Goal: Task Accomplishment & Management: Use online tool/utility

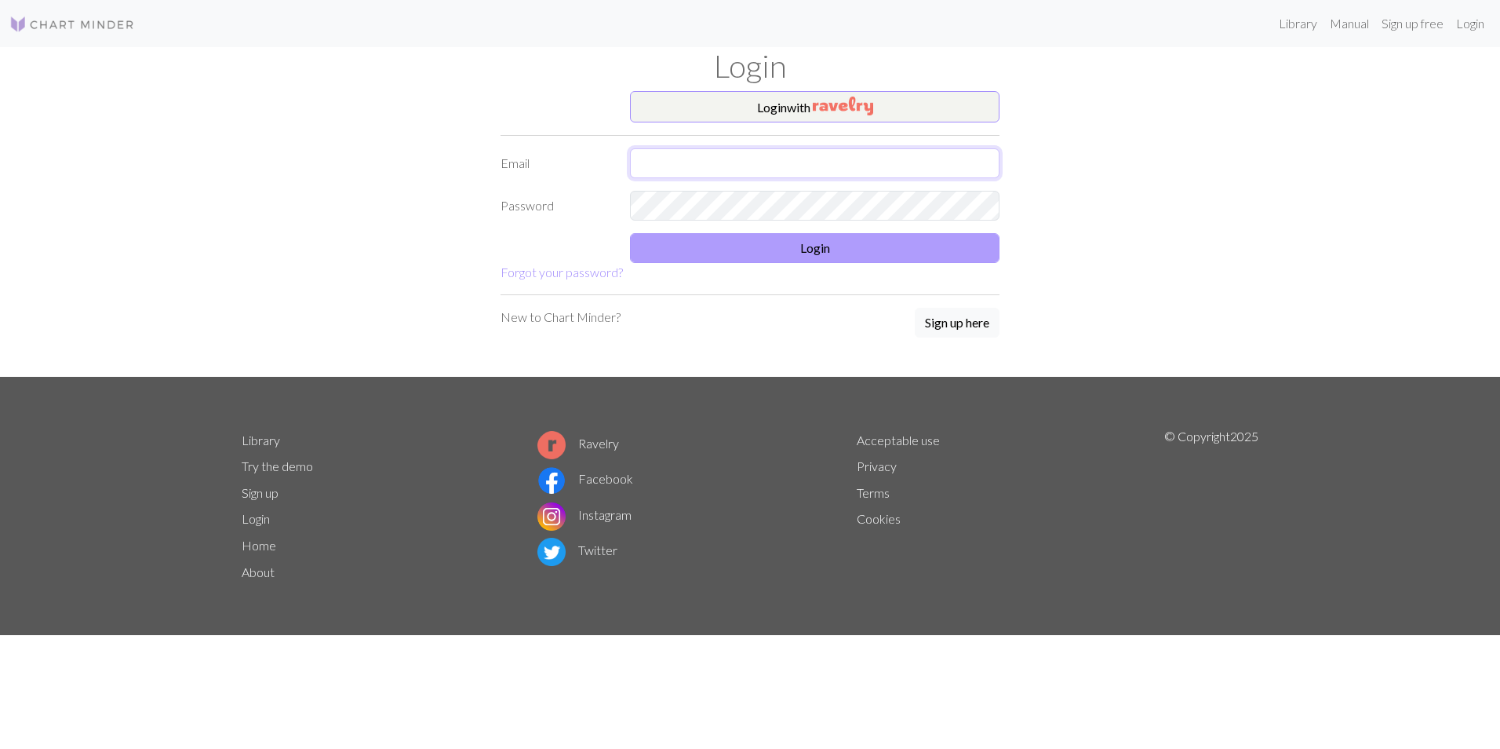
type input "[EMAIL_ADDRESS][DOMAIN_NAME]"
click at [766, 252] on button "Login" at bounding box center [815, 248] width 370 height 30
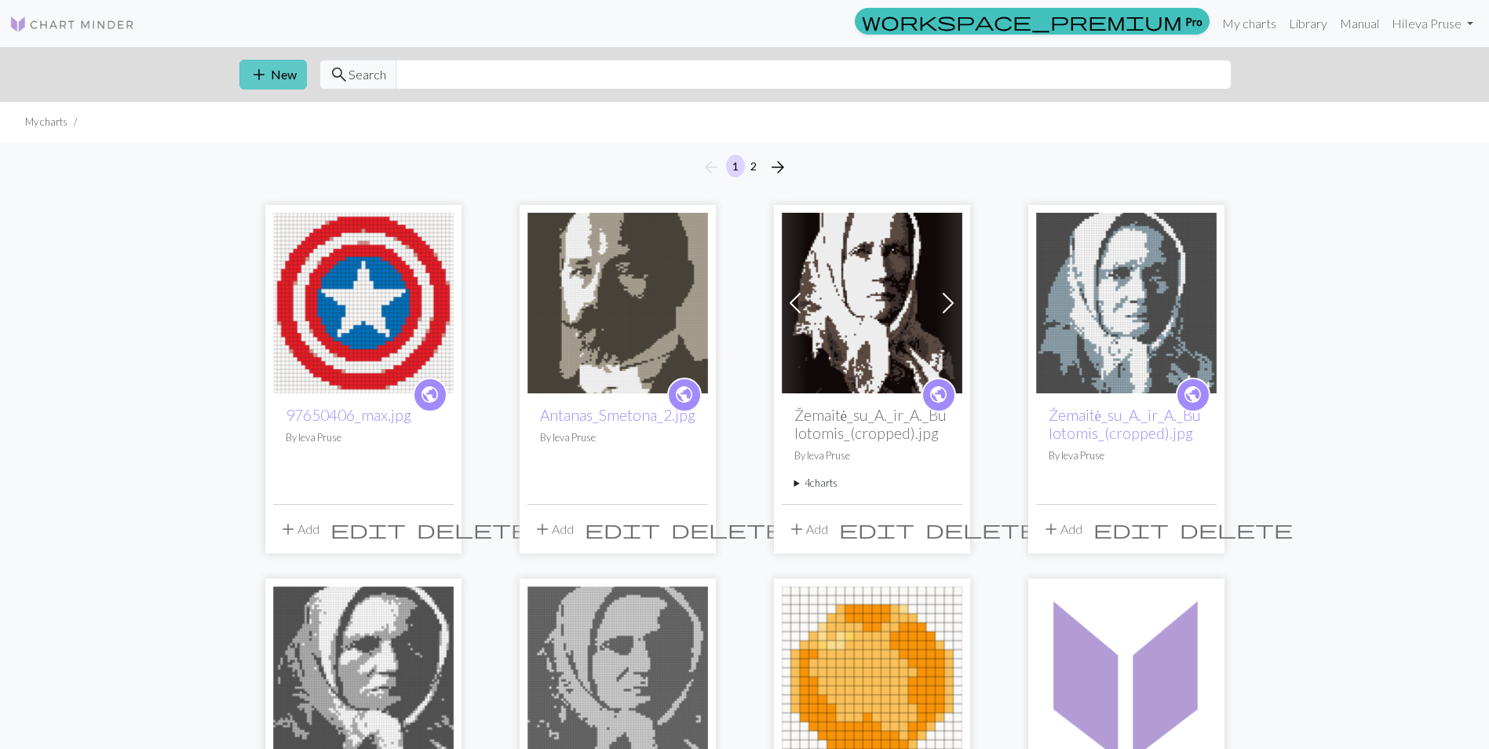
click at [281, 62] on button "add New" at bounding box center [272, 75] width 67 height 30
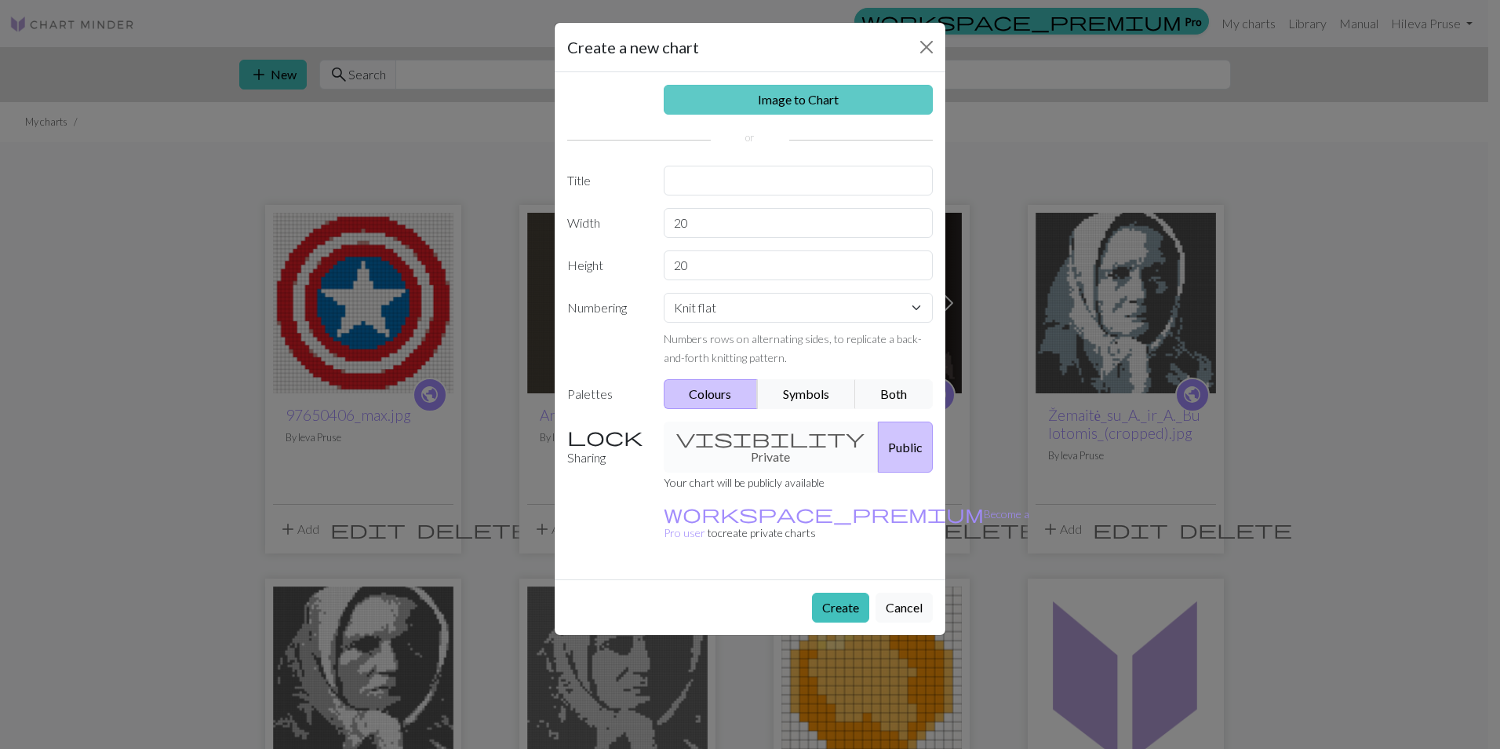
click at [765, 104] on link "Image to Chart" at bounding box center [799, 100] width 270 height 30
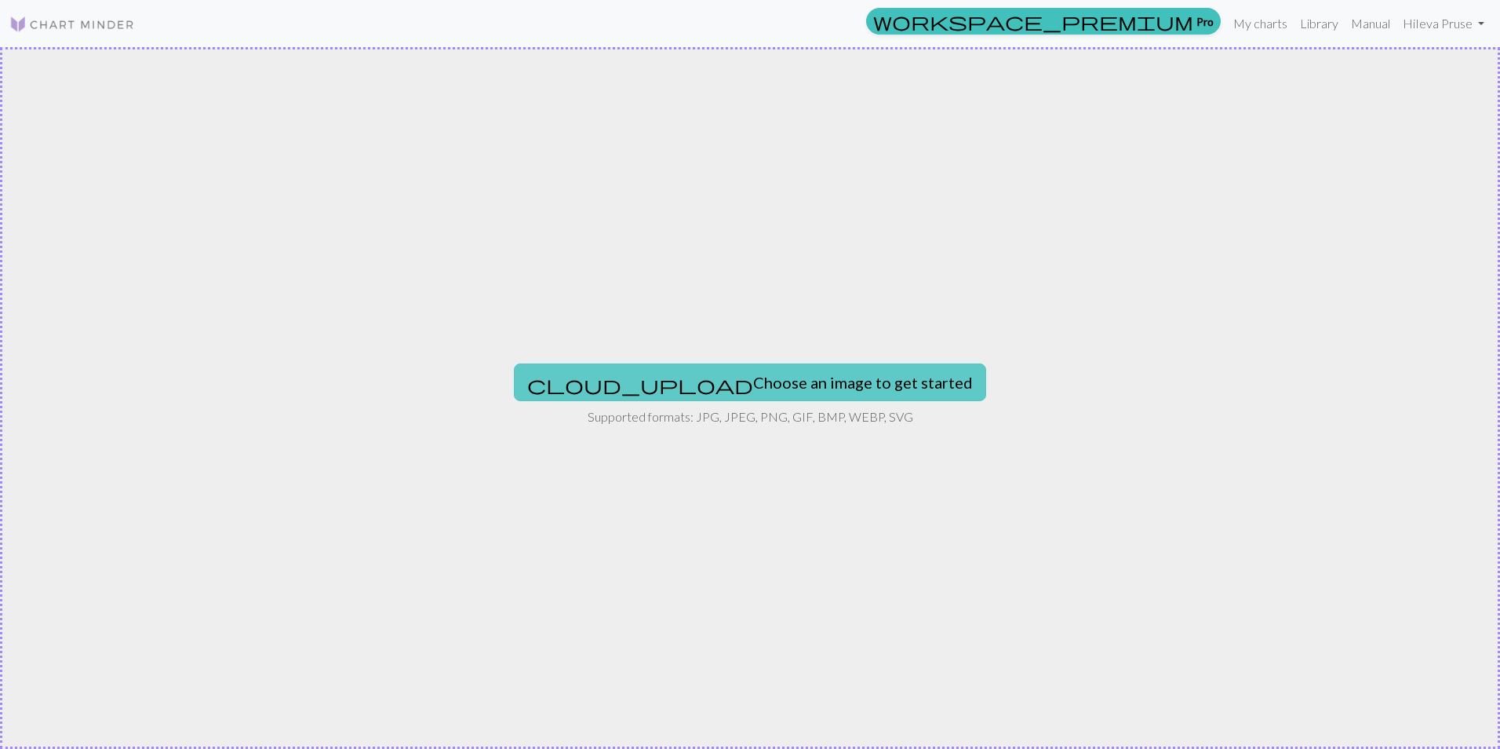
click at [739, 381] on button "cloud_upload Choose an image to get started" at bounding box center [750, 382] width 472 height 38
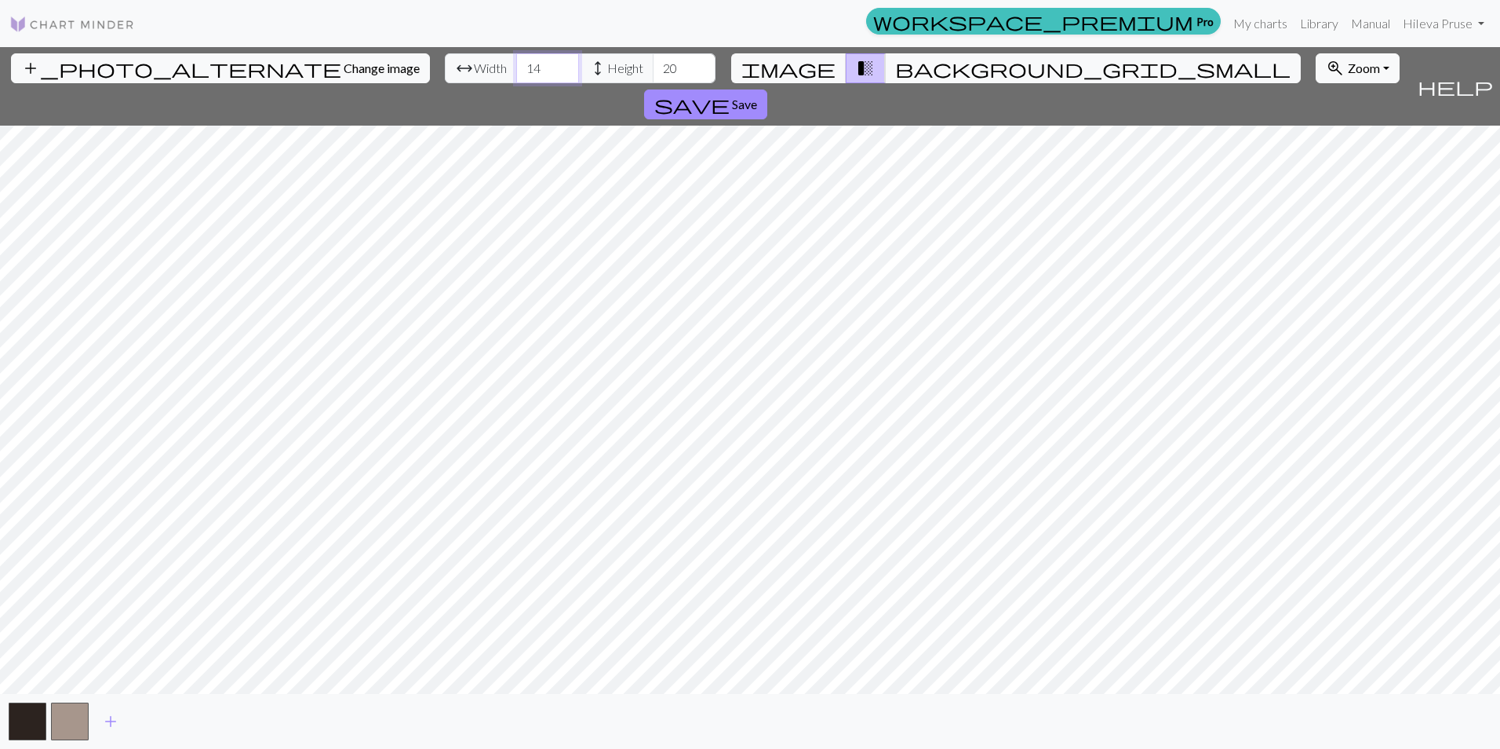
click at [516, 74] on input "14" at bounding box center [547, 68] width 63 height 30
type input "65"
click at [653, 64] on input "20" at bounding box center [684, 68] width 63 height 30
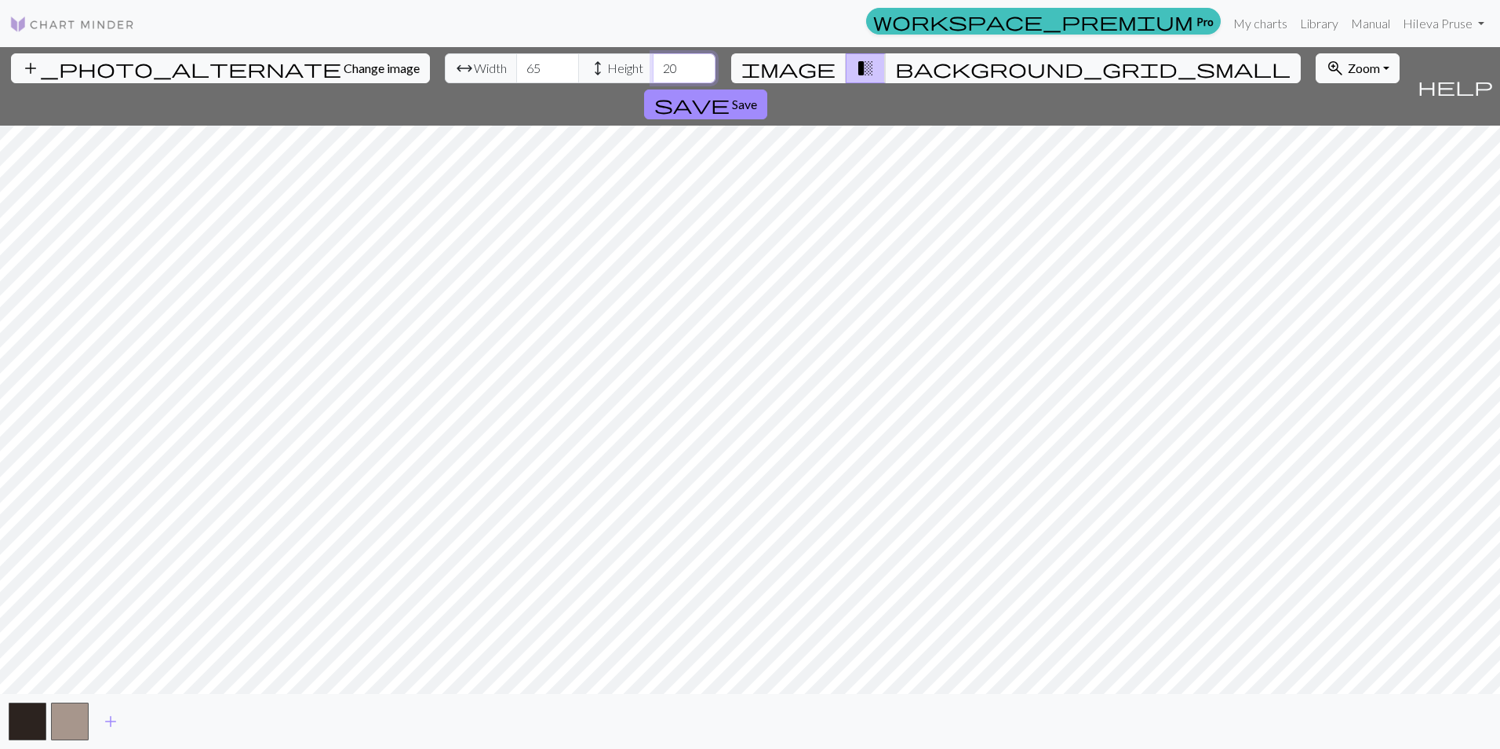
click at [653, 64] on input "20" at bounding box center [684, 68] width 63 height 30
type input "80"
click at [730, 93] on span "save" at bounding box center [691, 104] width 75 height 22
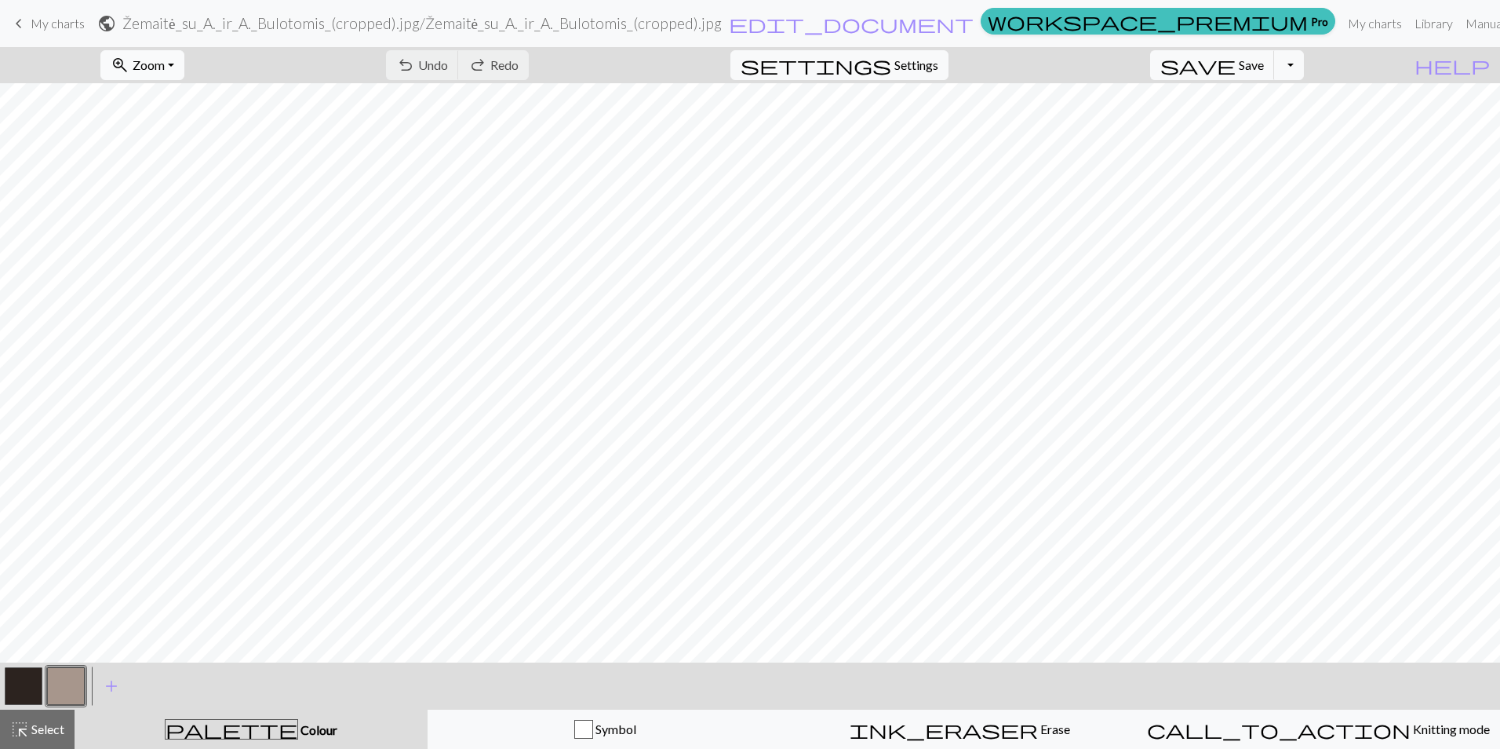
click at [163, 62] on span "Zoom" at bounding box center [149, 64] width 32 height 15
click at [195, 102] on button "Fit all" at bounding box center [163, 99] width 124 height 25
click at [1236, 64] on span "save" at bounding box center [1198, 65] width 75 height 22
click at [1304, 67] on button "Toggle Dropdown" at bounding box center [1289, 65] width 30 height 30
click at [1258, 122] on button "save_alt Download" at bounding box center [1173, 124] width 259 height 25
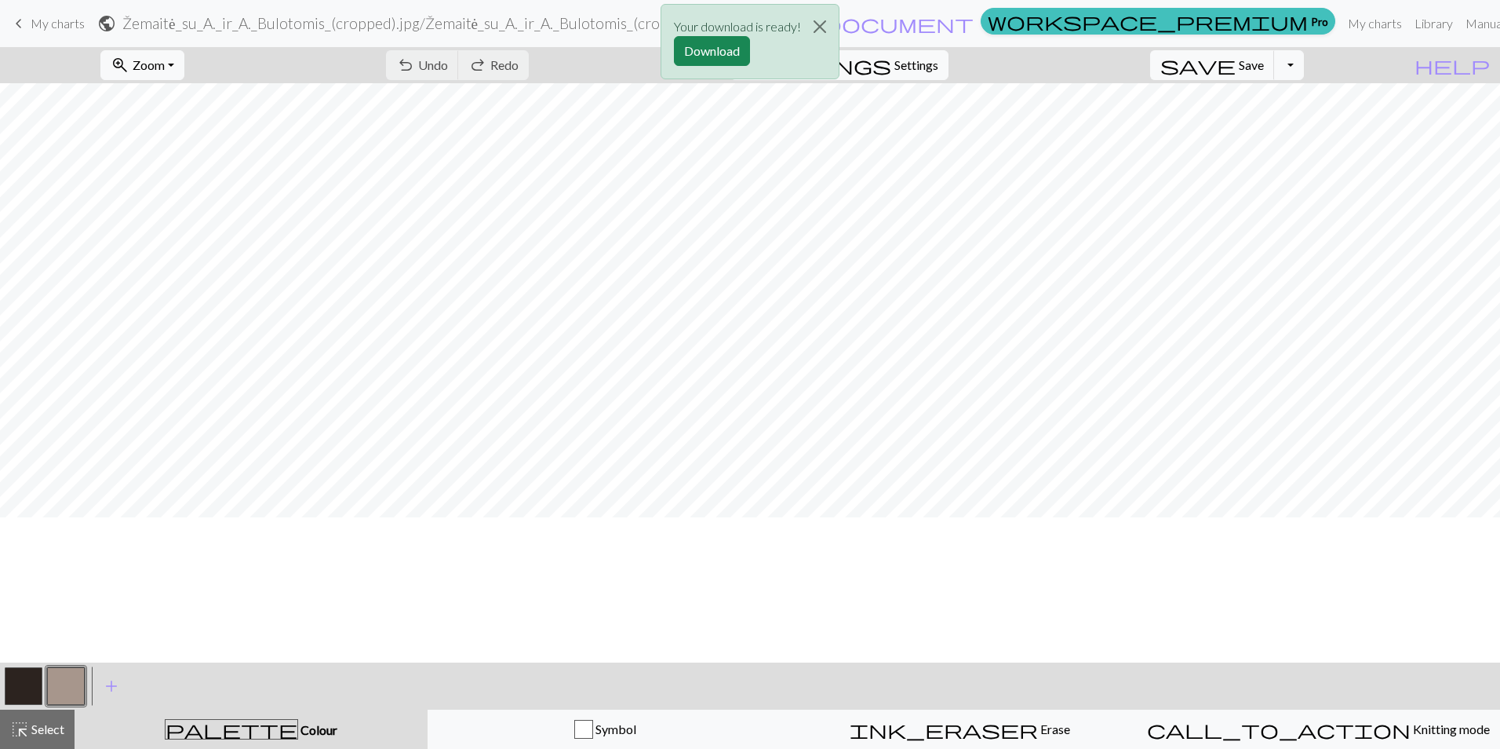
scroll to position [30, 0]
click at [714, 51] on button "Download" at bounding box center [712, 51] width 76 height 30
click at [57, 31] on link "keyboard_arrow_left My charts" at bounding box center [46, 23] width 75 height 27
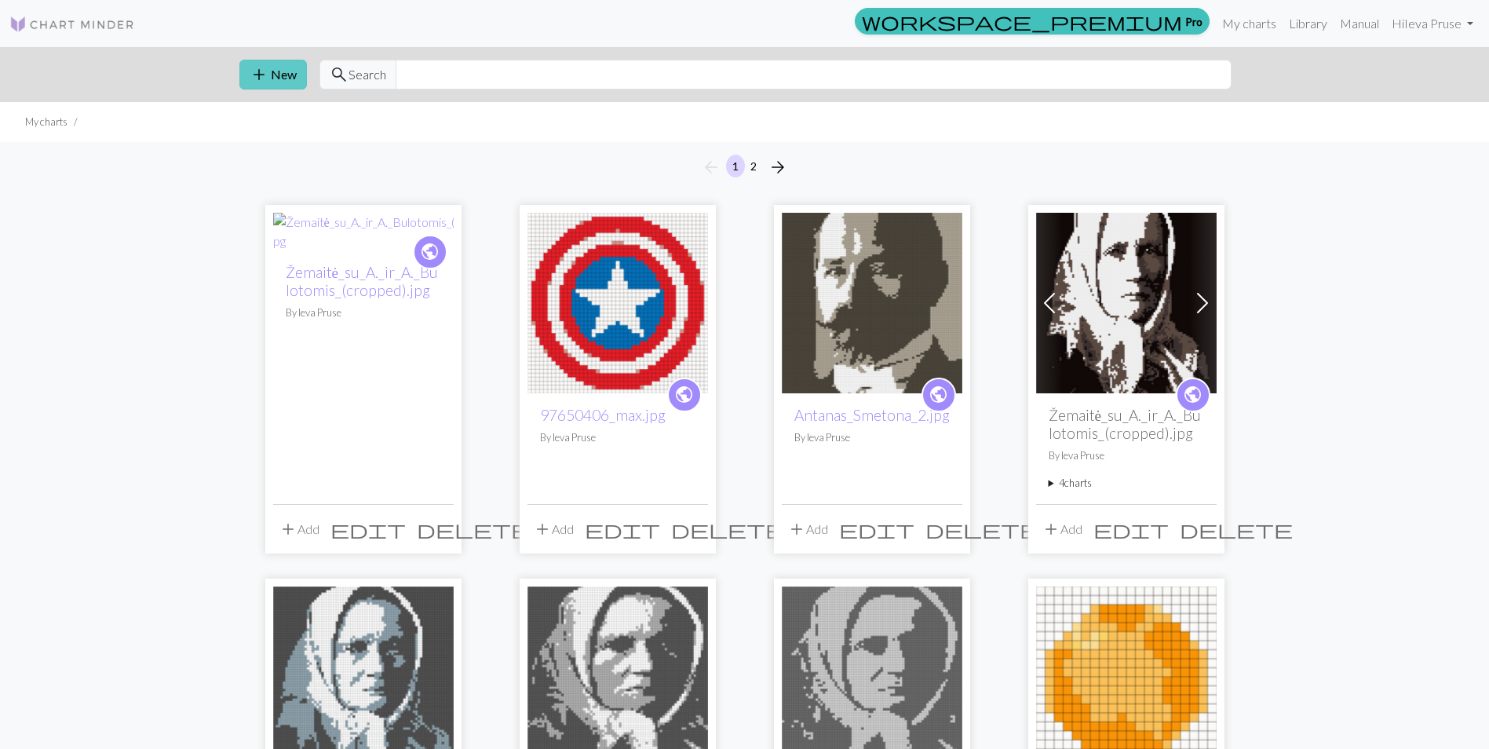
click at [280, 74] on button "add New" at bounding box center [272, 75] width 67 height 30
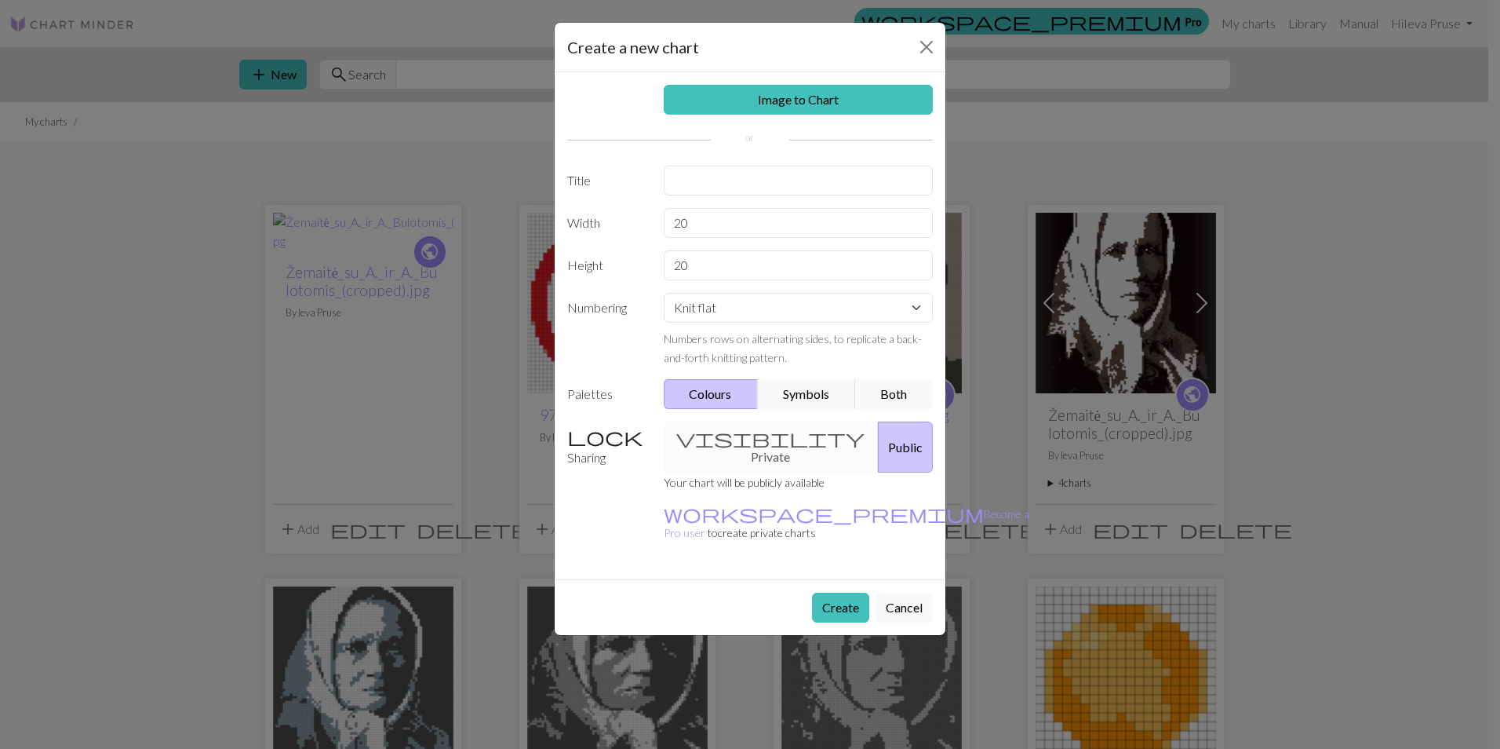
click at [790, 115] on div "Image to Chart Title Width 20 Height 20 Numbering Knit flat Knit in the round L…" at bounding box center [750, 325] width 391 height 507
click at [807, 97] on link "Image to Chart" at bounding box center [799, 100] width 270 height 30
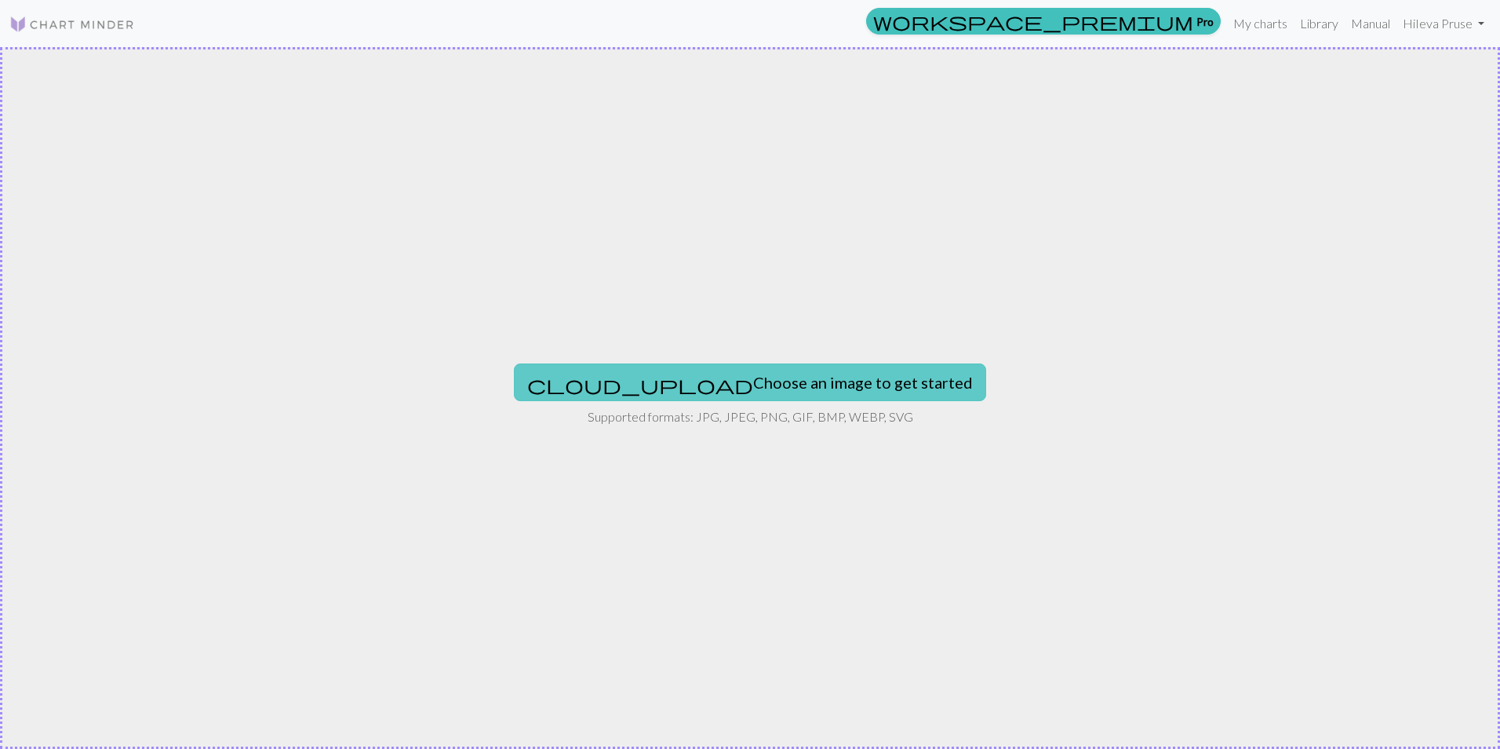
click at [719, 400] on button "cloud_upload Choose an image to get started" at bounding box center [750, 382] width 472 height 38
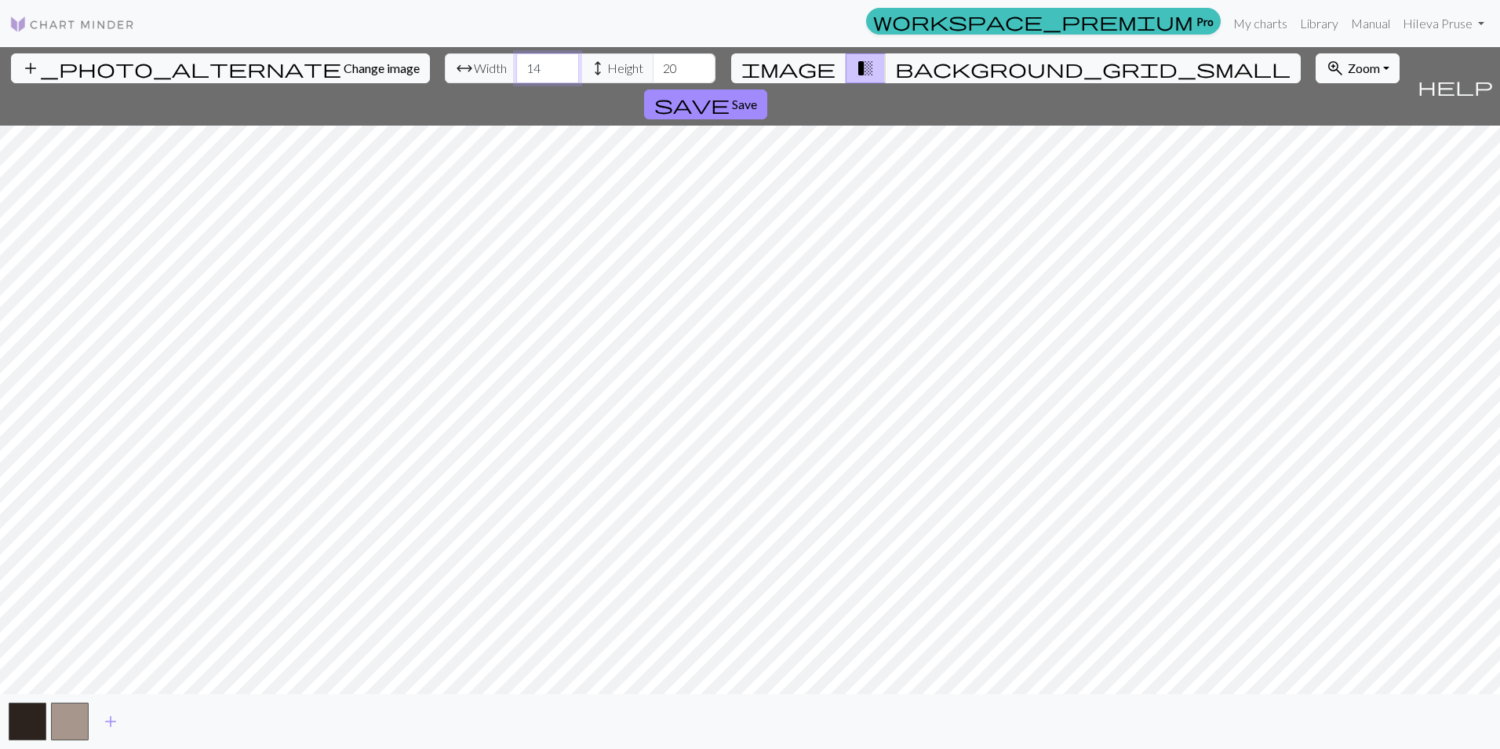
click at [516, 66] on input "14" at bounding box center [547, 68] width 63 height 30
type input "65"
click at [653, 72] on input "20" at bounding box center [684, 68] width 63 height 30
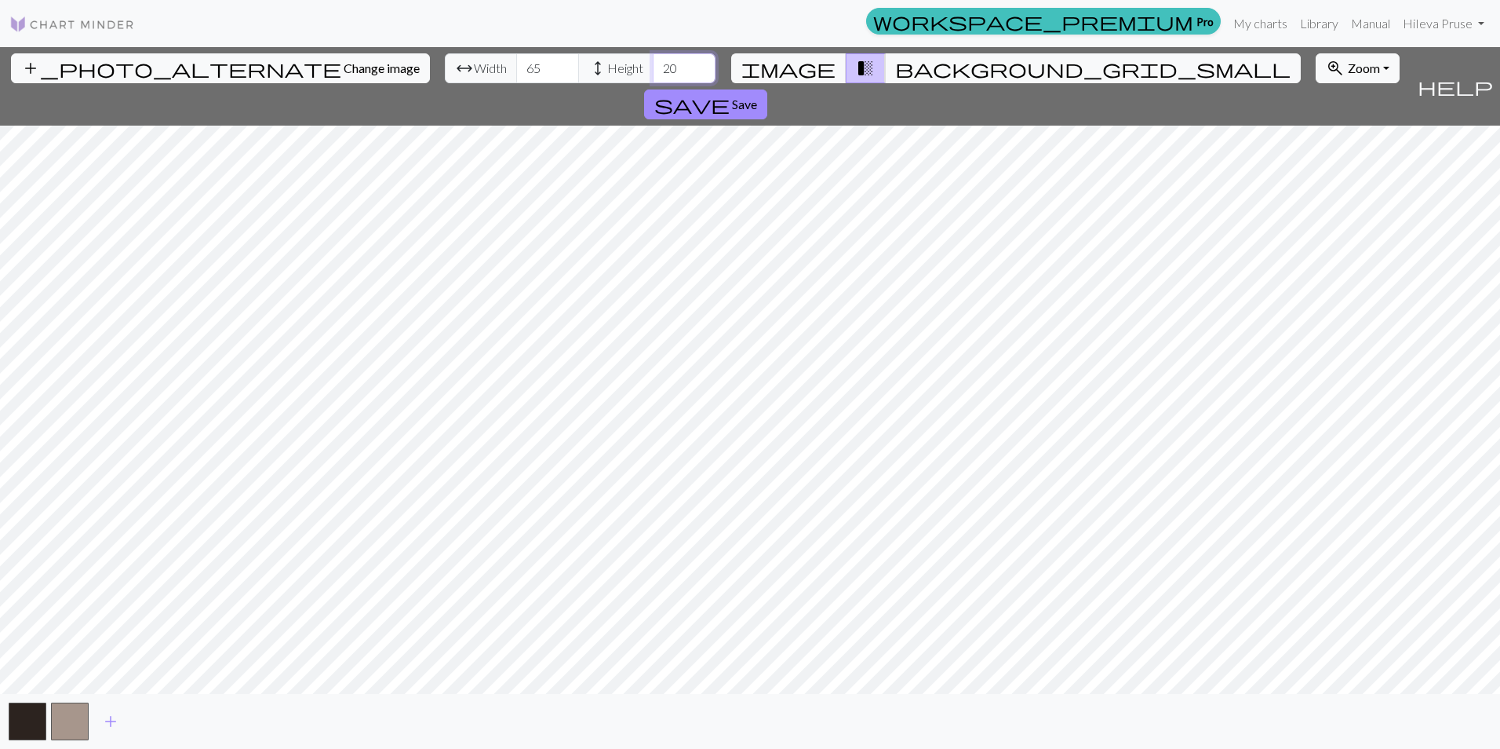
click at [653, 72] on input "20" at bounding box center [684, 68] width 63 height 30
type input "80"
click at [115, 722] on span "add" at bounding box center [110, 721] width 19 height 22
click at [115, 724] on button "button" at bounding box center [112, 721] width 38 height 38
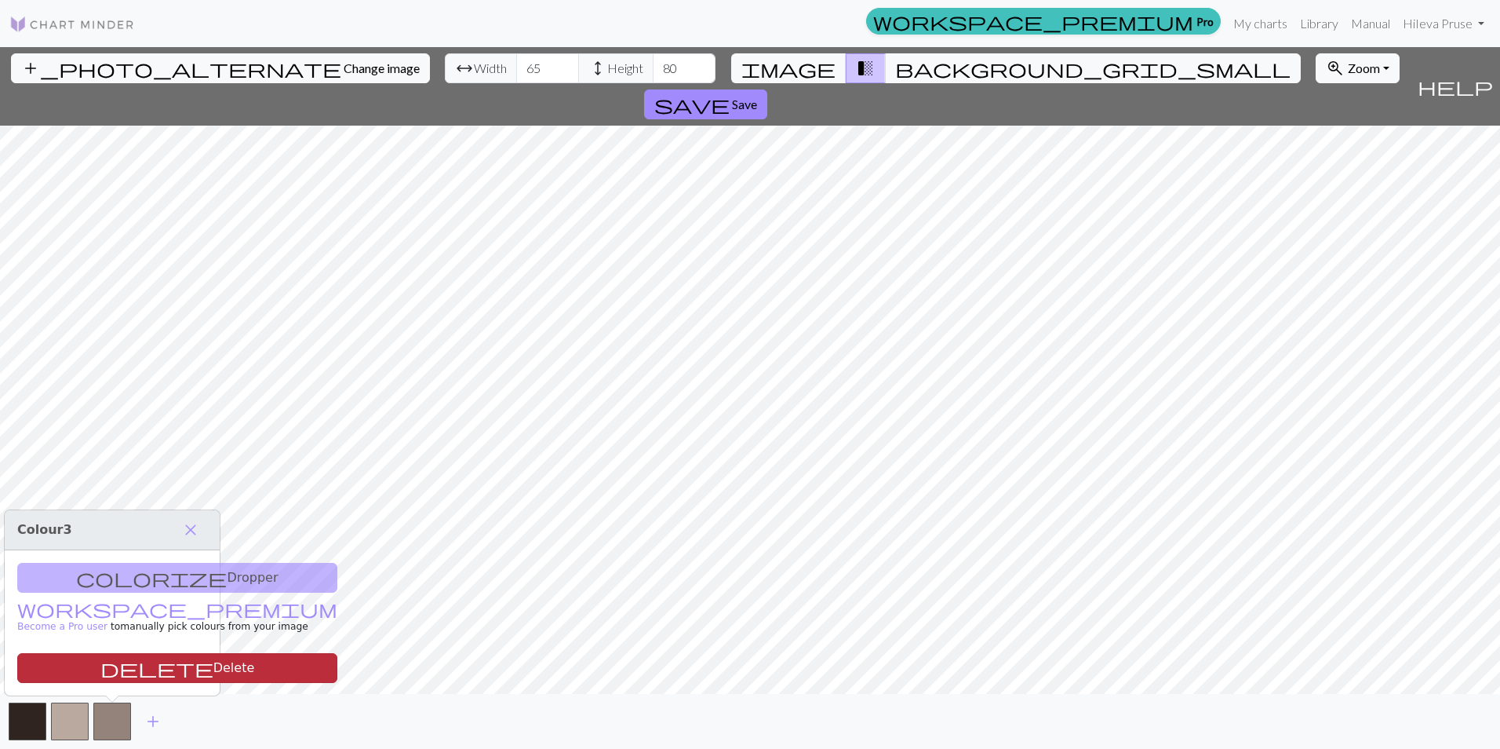
click at [129, 674] on button "delete Delete" at bounding box center [177, 668] width 320 height 30
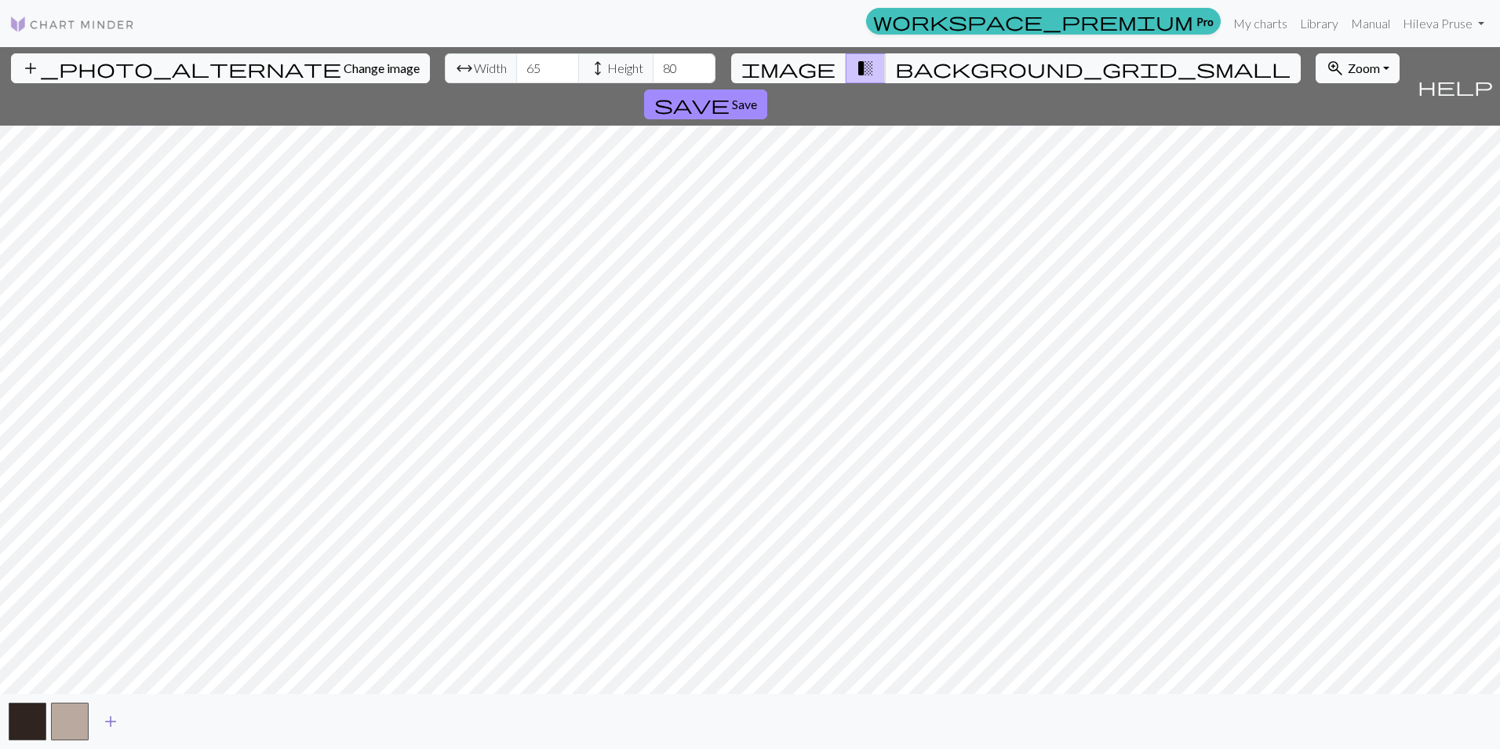
click at [102, 717] on span "add" at bounding box center [110, 721] width 19 height 22
click at [757, 97] on span "Save" at bounding box center [744, 104] width 25 height 15
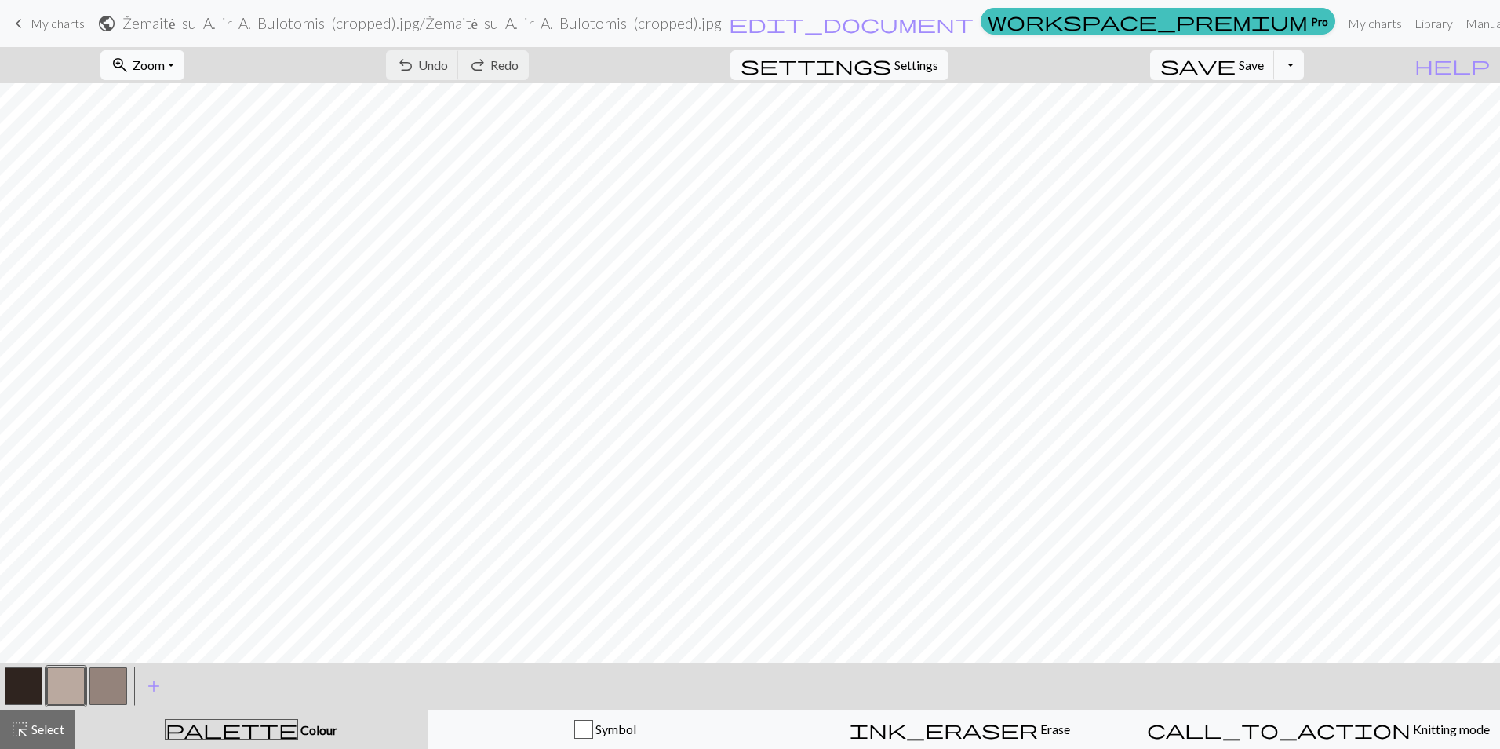
click at [184, 68] on button "zoom_in Zoom Zoom" at bounding box center [142, 65] width 84 height 30
click at [188, 89] on button "Fit all" at bounding box center [163, 99] width 124 height 25
click at [64, 689] on button "button" at bounding box center [66, 686] width 38 height 38
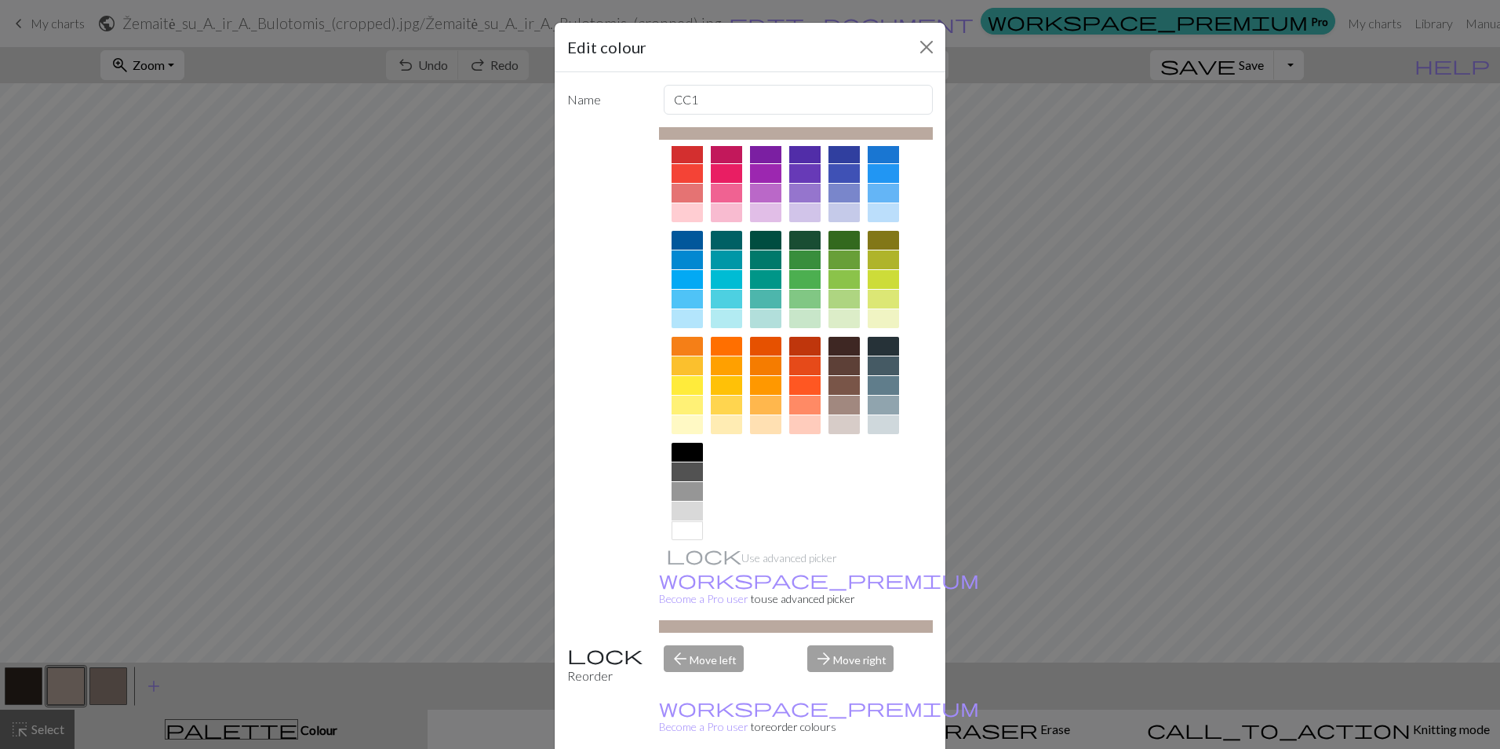
scroll to position [50, 0]
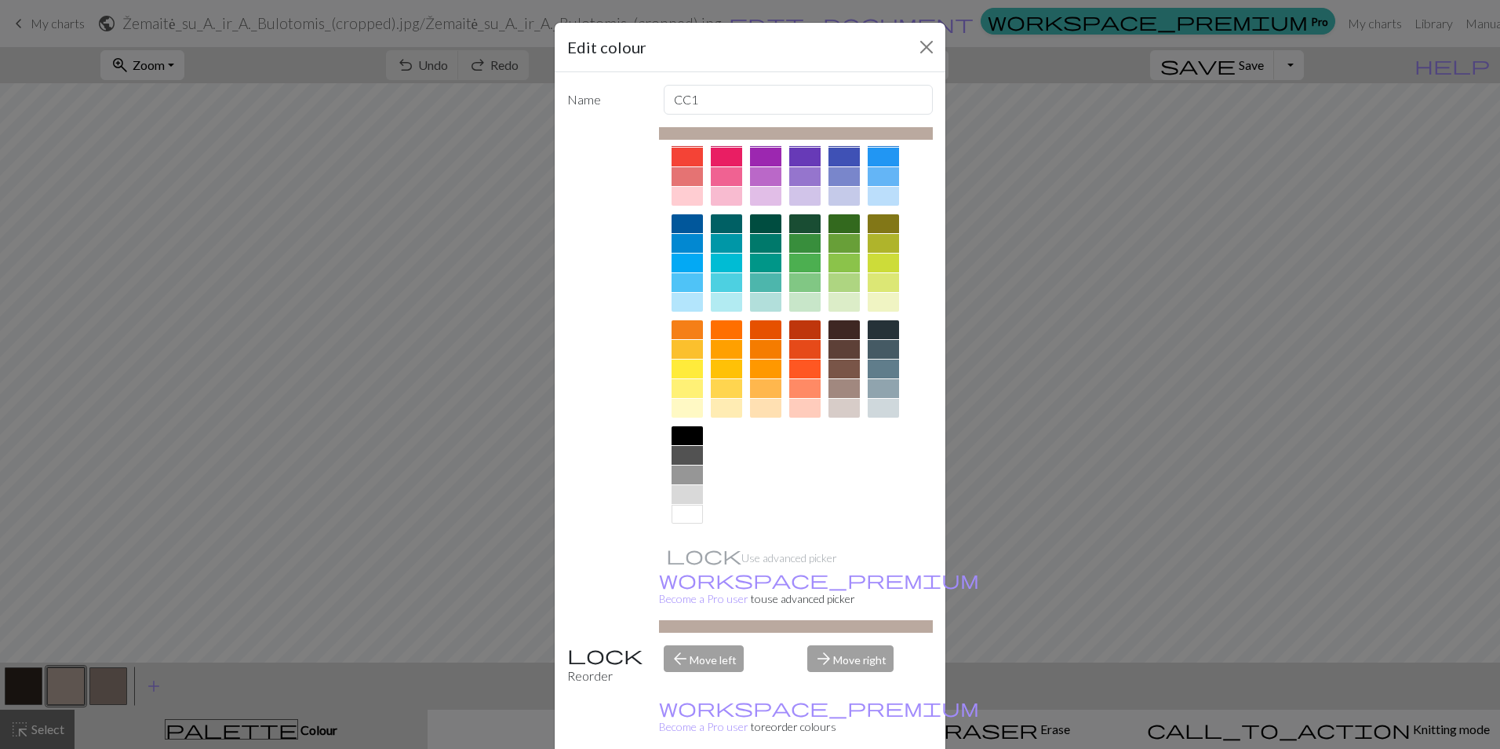
click at [679, 508] on div at bounding box center [687, 514] width 31 height 19
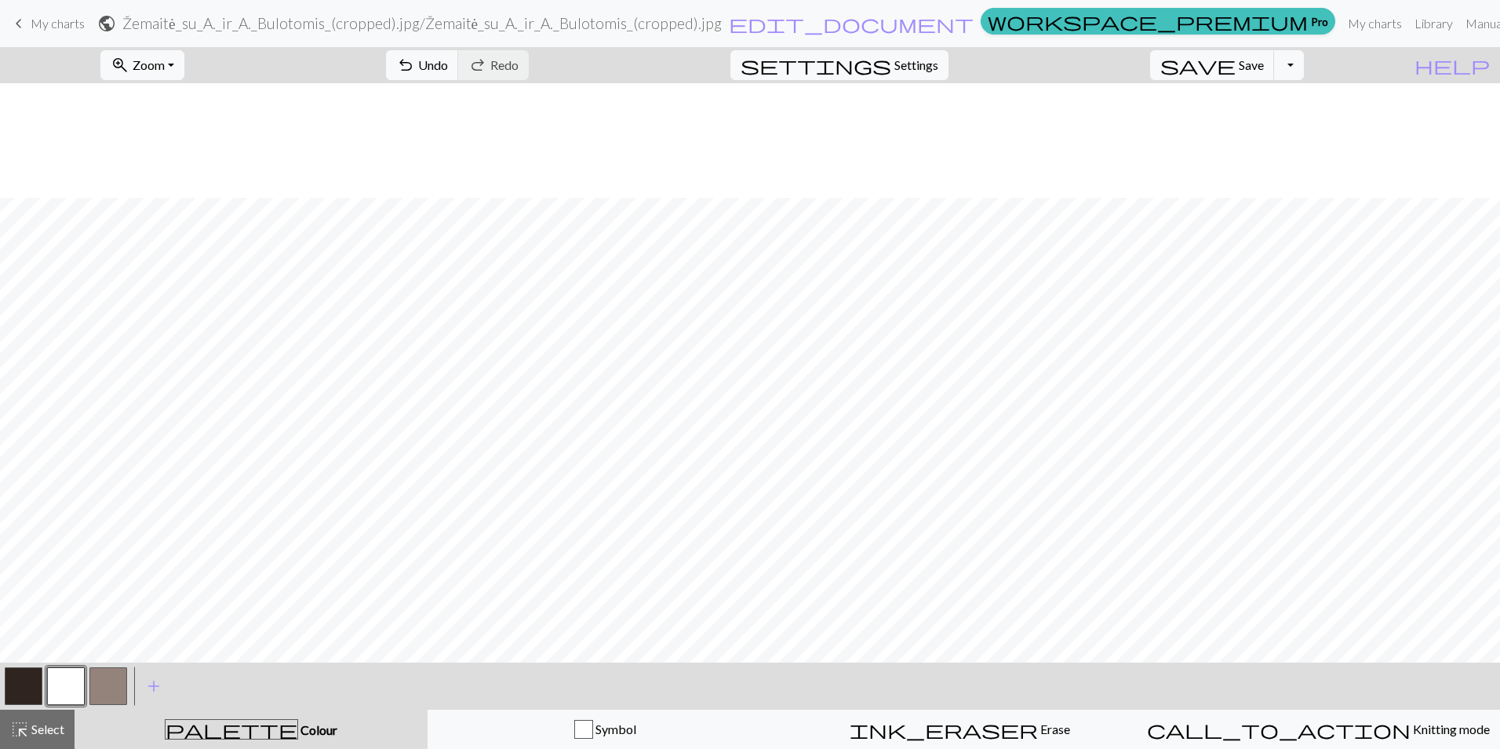
scroll to position [115, 0]
click at [107, 694] on button "button" at bounding box center [108, 686] width 38 height 38
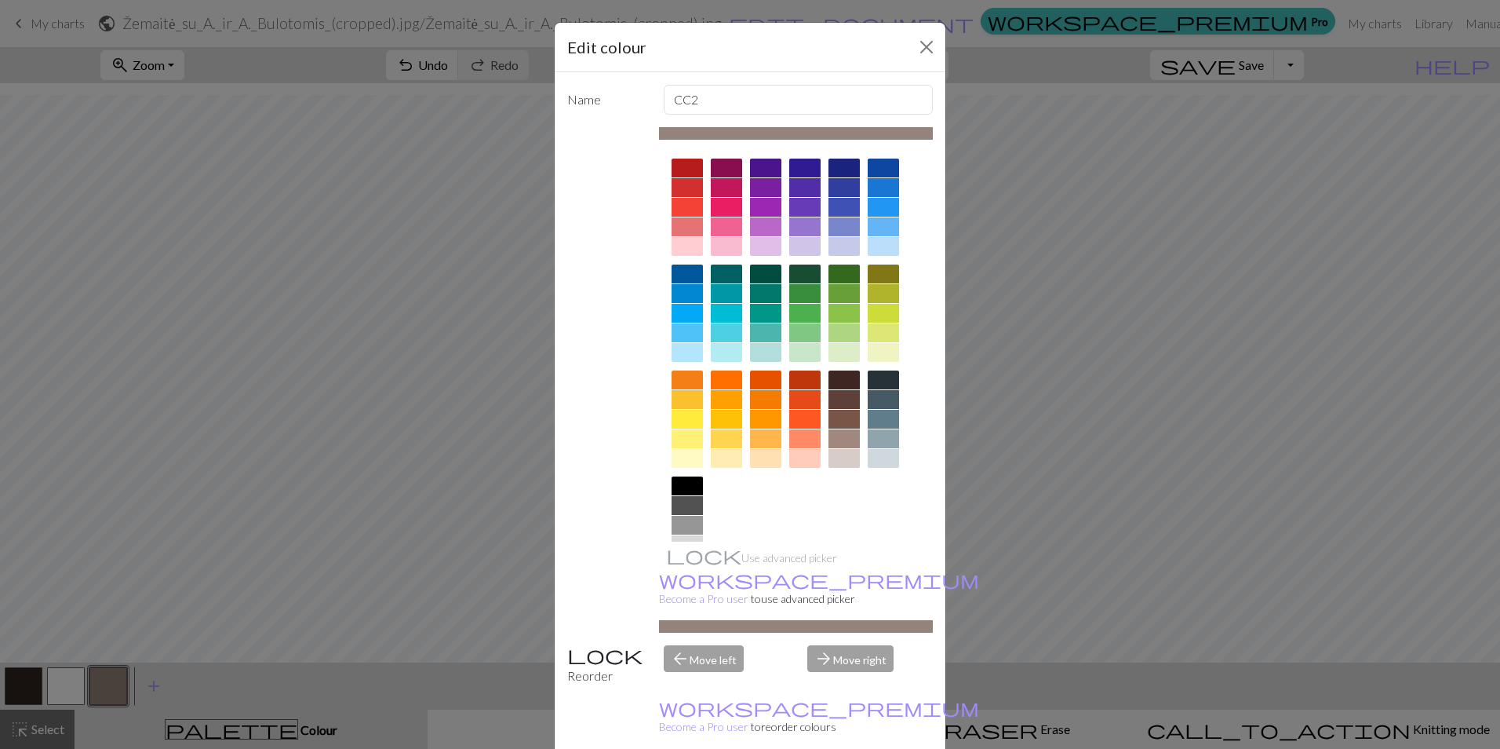
click at [840, 453] on div at bounding box center [844, 458] width 31 height 19
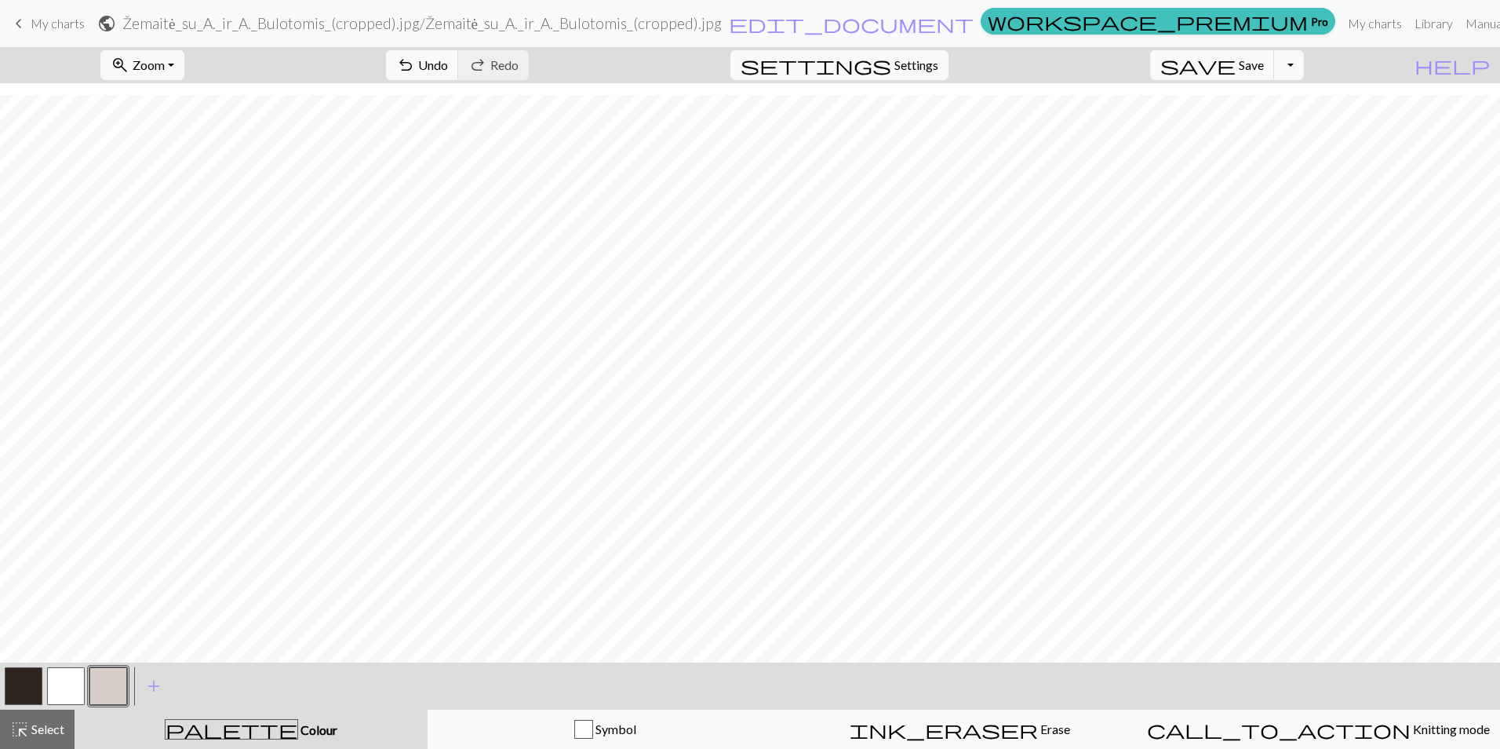
click at [111, 697] on button "button" at bounding box center [108, 686] width 38 height 38
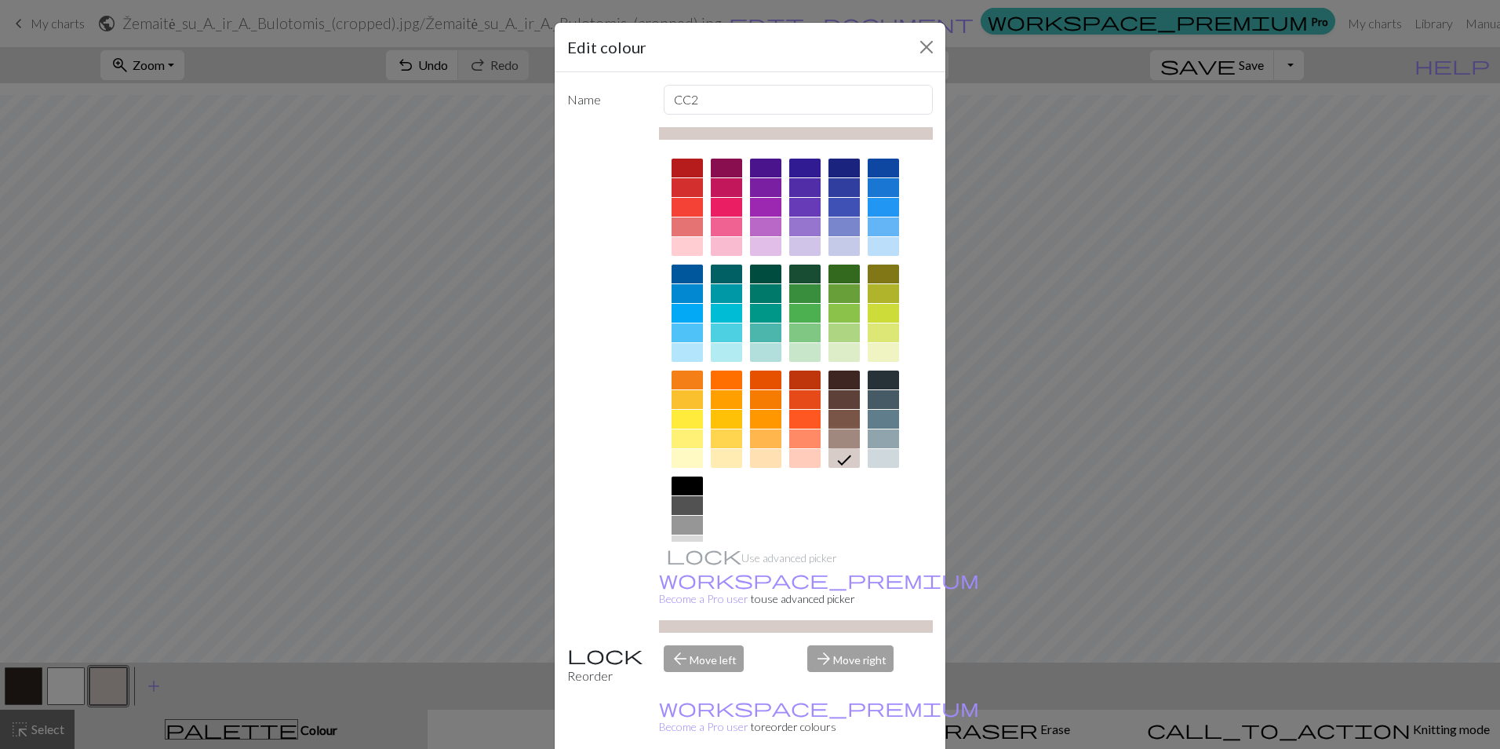
click at [845, 437] on div at bounding box center [844, 438] width 31 height 19
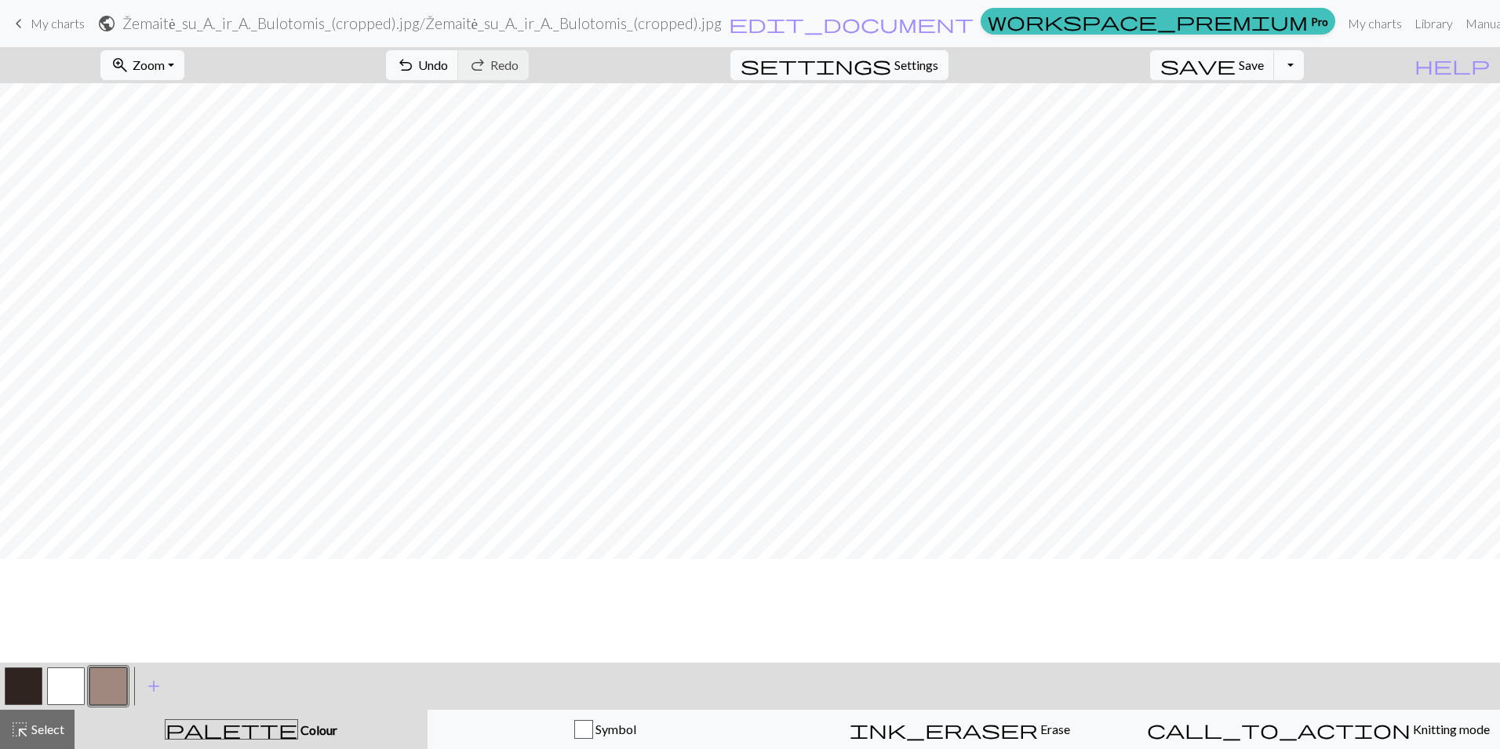
scroll to position [0, 0]
click at [1264, 68] on span "Save" at bounding box center [1251, 64] width 25 height 15
click at [1304, 67] on button "Toggle Dropdown" at bounding box center [1289, 65] width 30 height 30
click at [1263, 126] on button "save_alt Download" at bounding box center [1173, 124] width 259 height 25
click at [709, 41] on button "Download" at bounding box center [712, 51] width 76 height 30
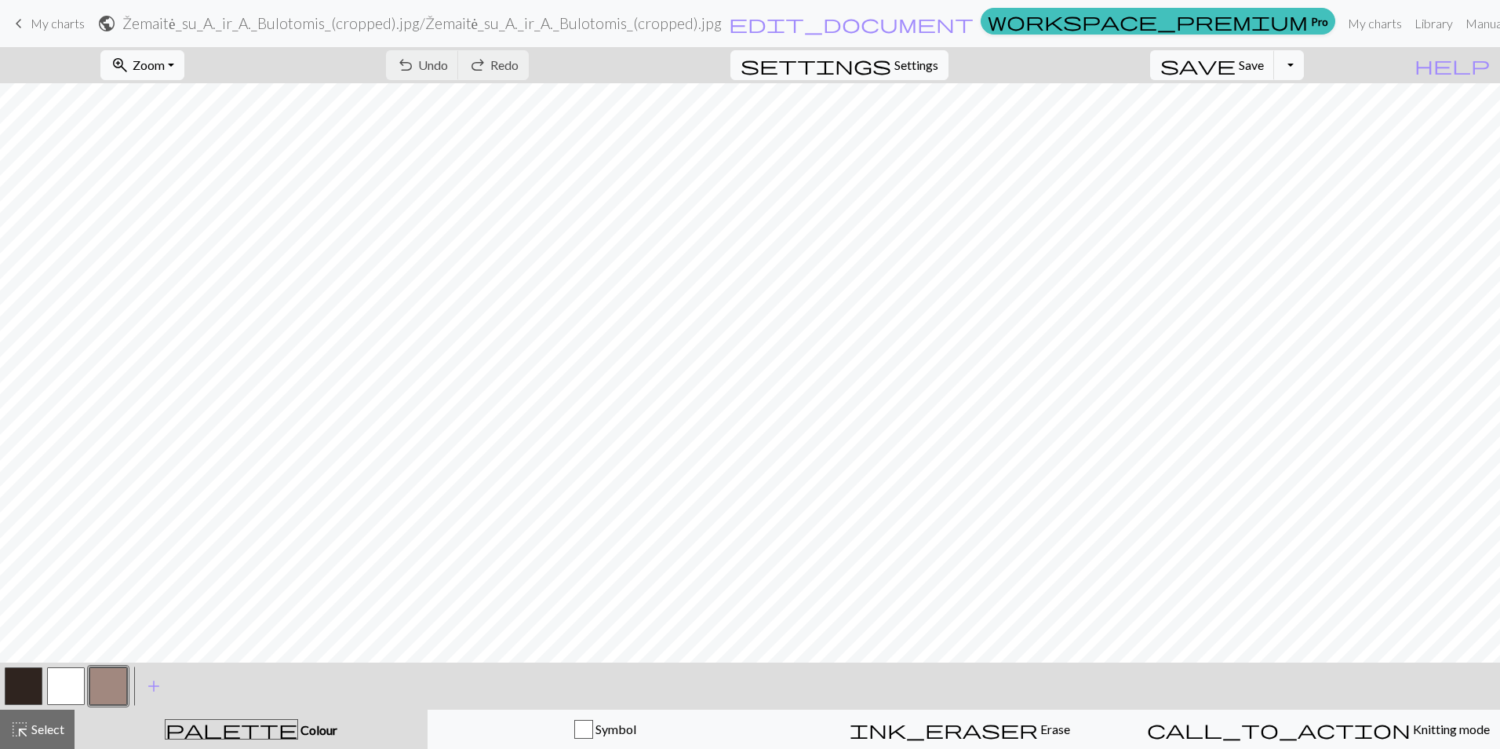
click at [46, 687] on div at bounding box center [66, 686] width 42 height 42
click at [51, 687] on button "button" at bounding box center [66, 686] width 38 height 38
click at [448, 67] on span "Undo" at bounding box center [433, 64] width 30 height 15
click at [22, 682] on button "button" at bounding box center [24, 686] width 38 height 38
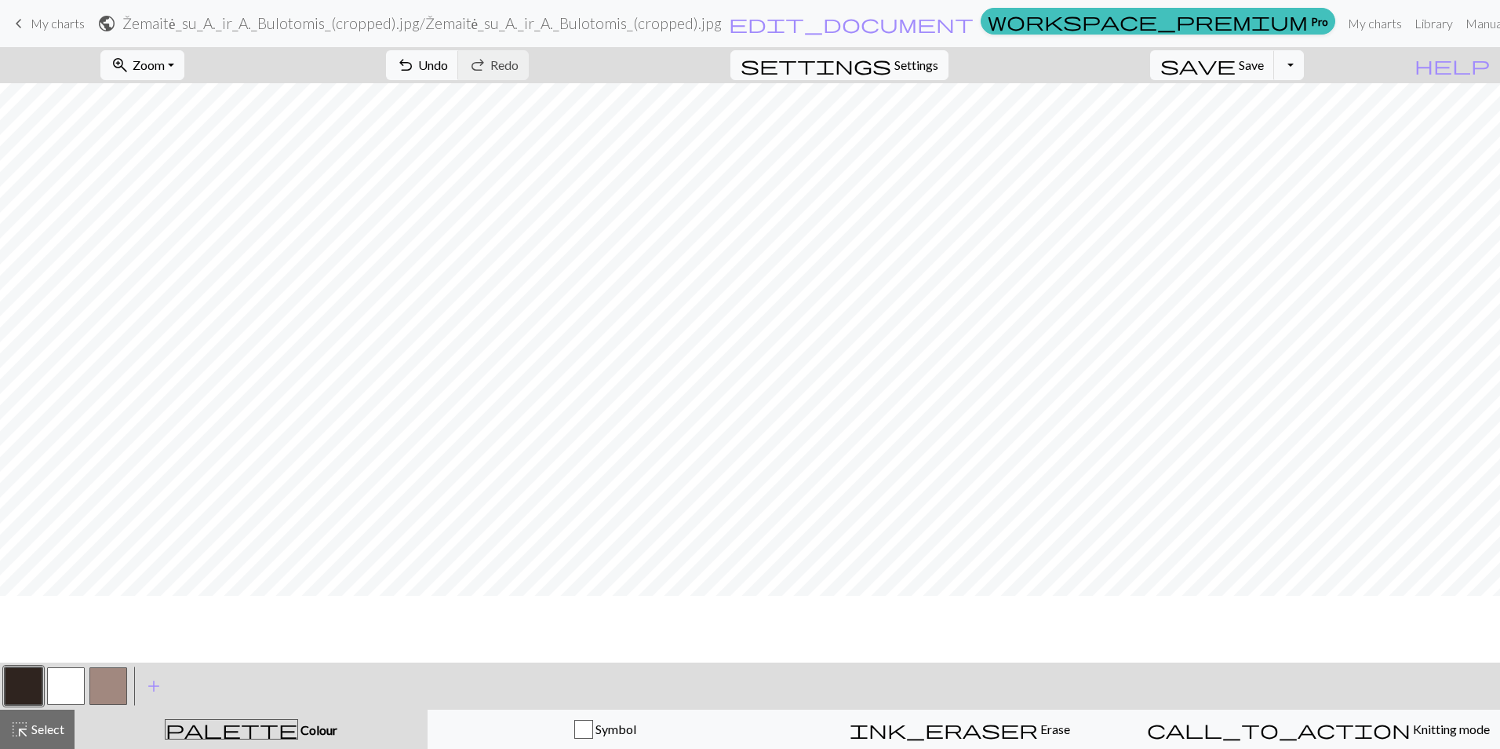
scroll to position [37, 0]
click at [93, 673] on button "button" at bounding box center [108, 686] width 38 height 38
click at [20, 671] on button "button" at bounding box center [24, 686] width 38 height 38
click at [1264, 64] on span "Save" at bounding box center [1251, 64] width 25 height 15
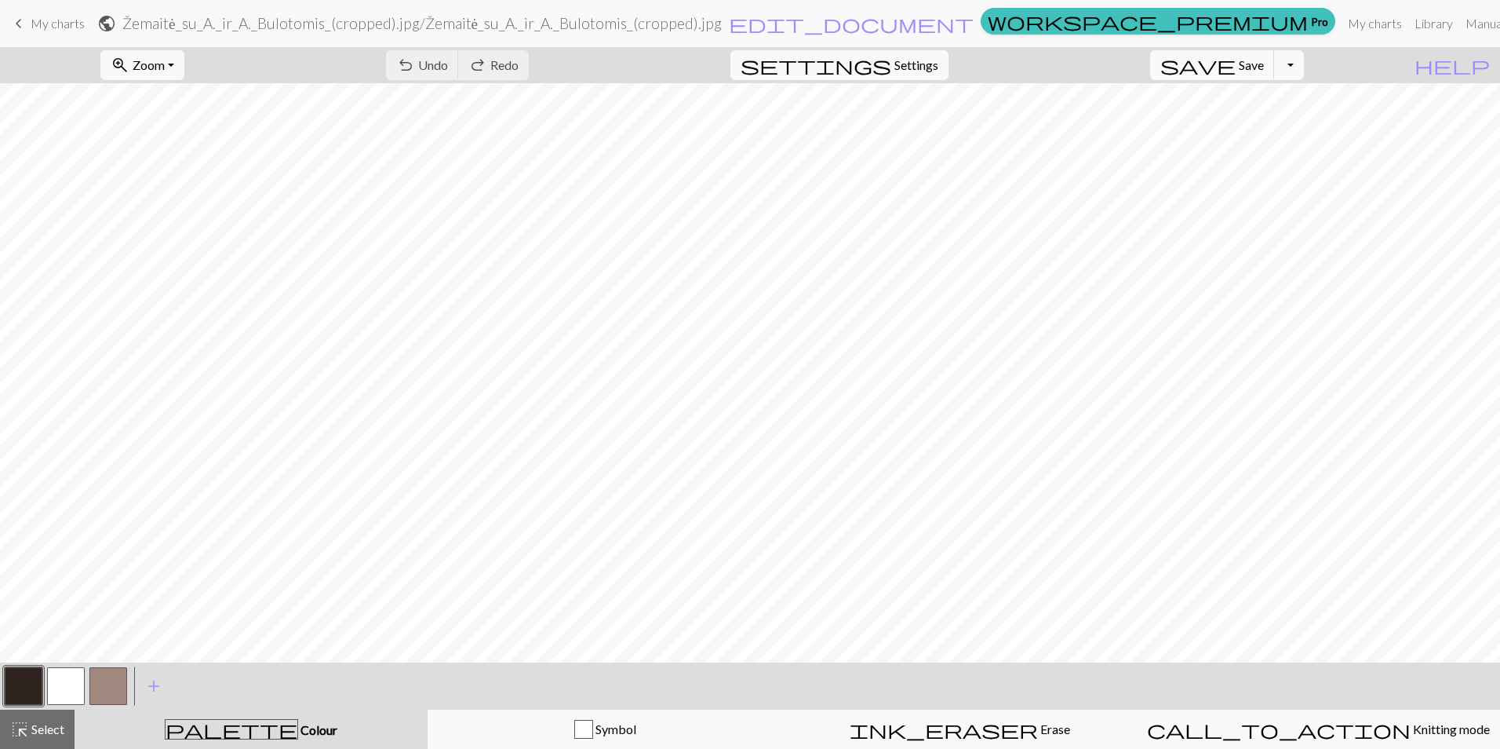
click at [52, 24] on span "My charts" at bounding box center [58, 23] width 54 height 15
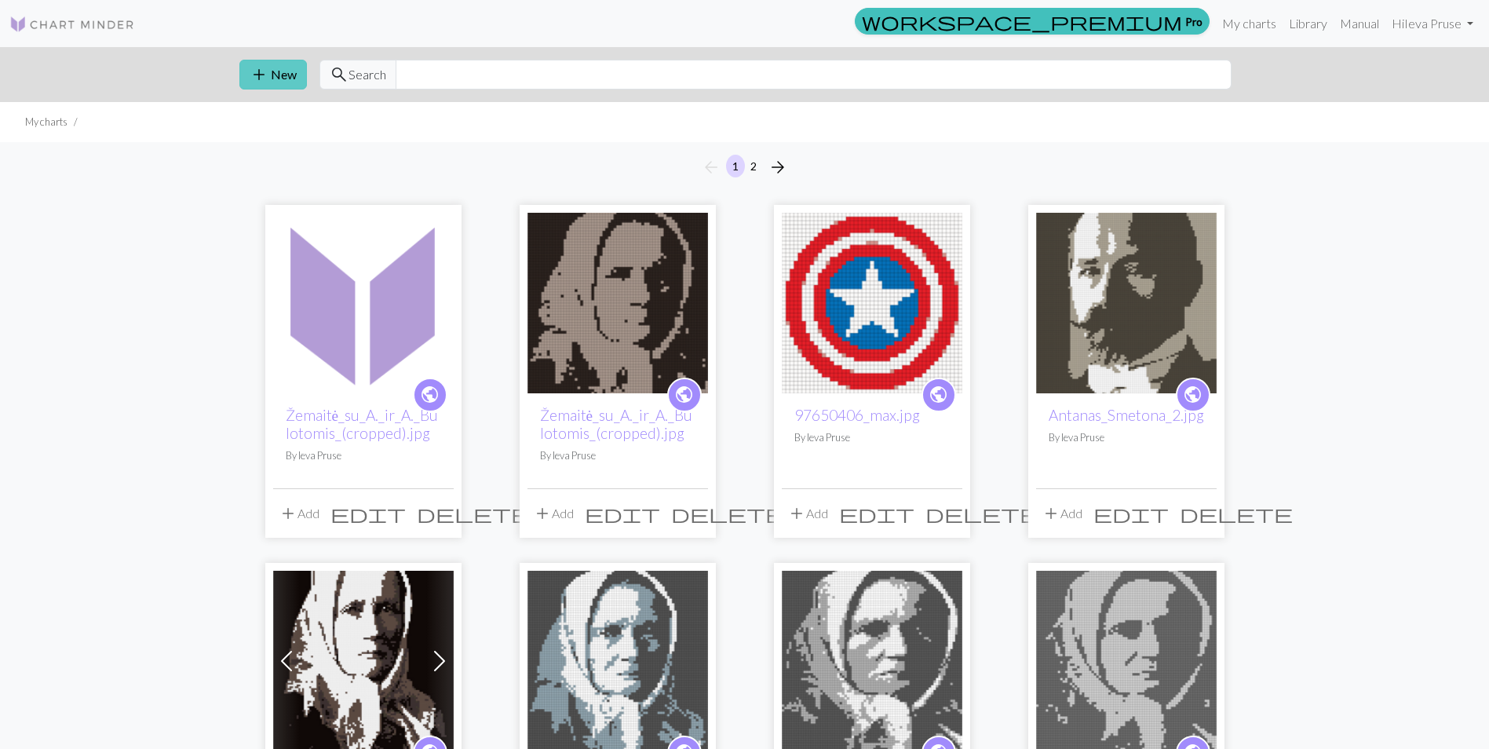
click at [276, 70] on button "add New" at bounding box center [272, 75] width 67 height 30
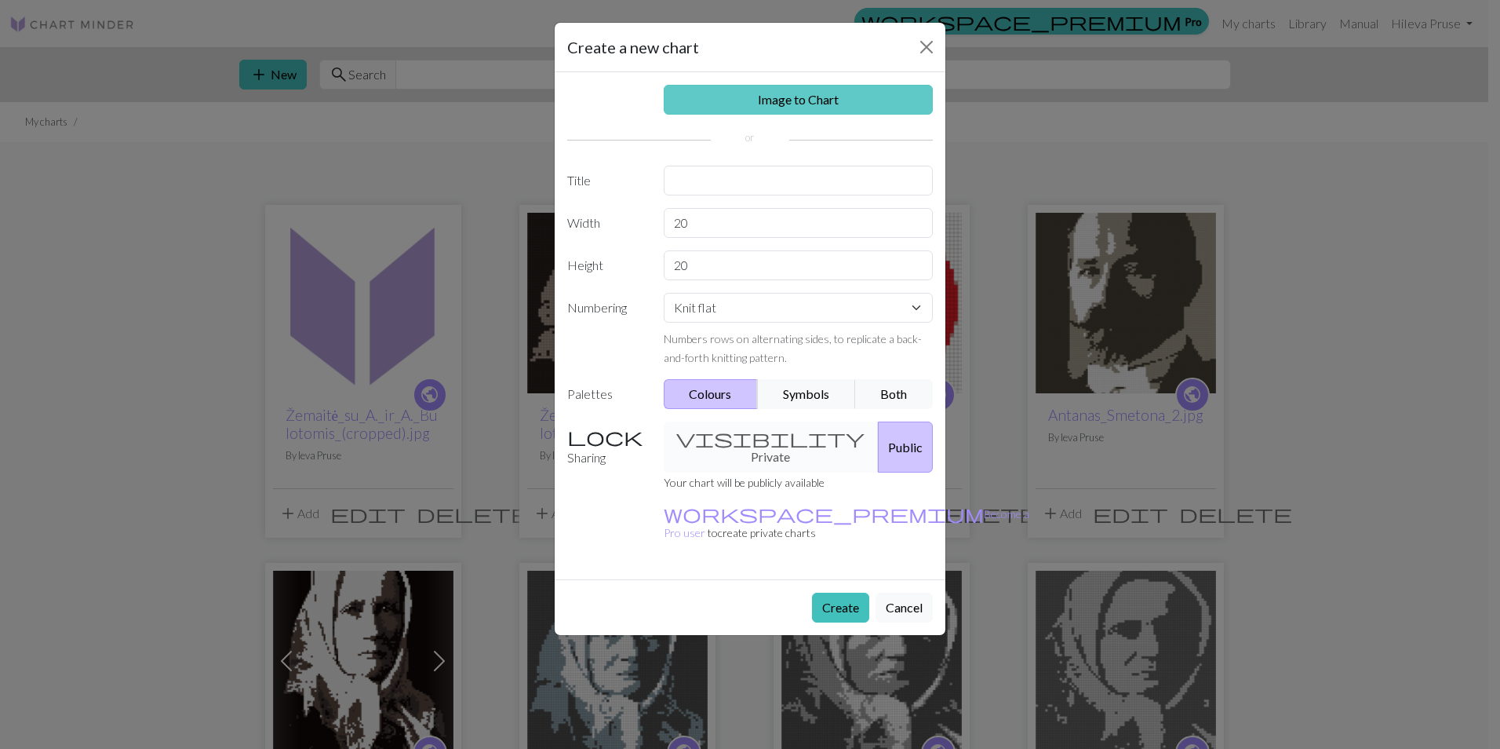
click at [843, 113] on link "Image to Chart" at bounding box center [799, 100] width 270 height 30
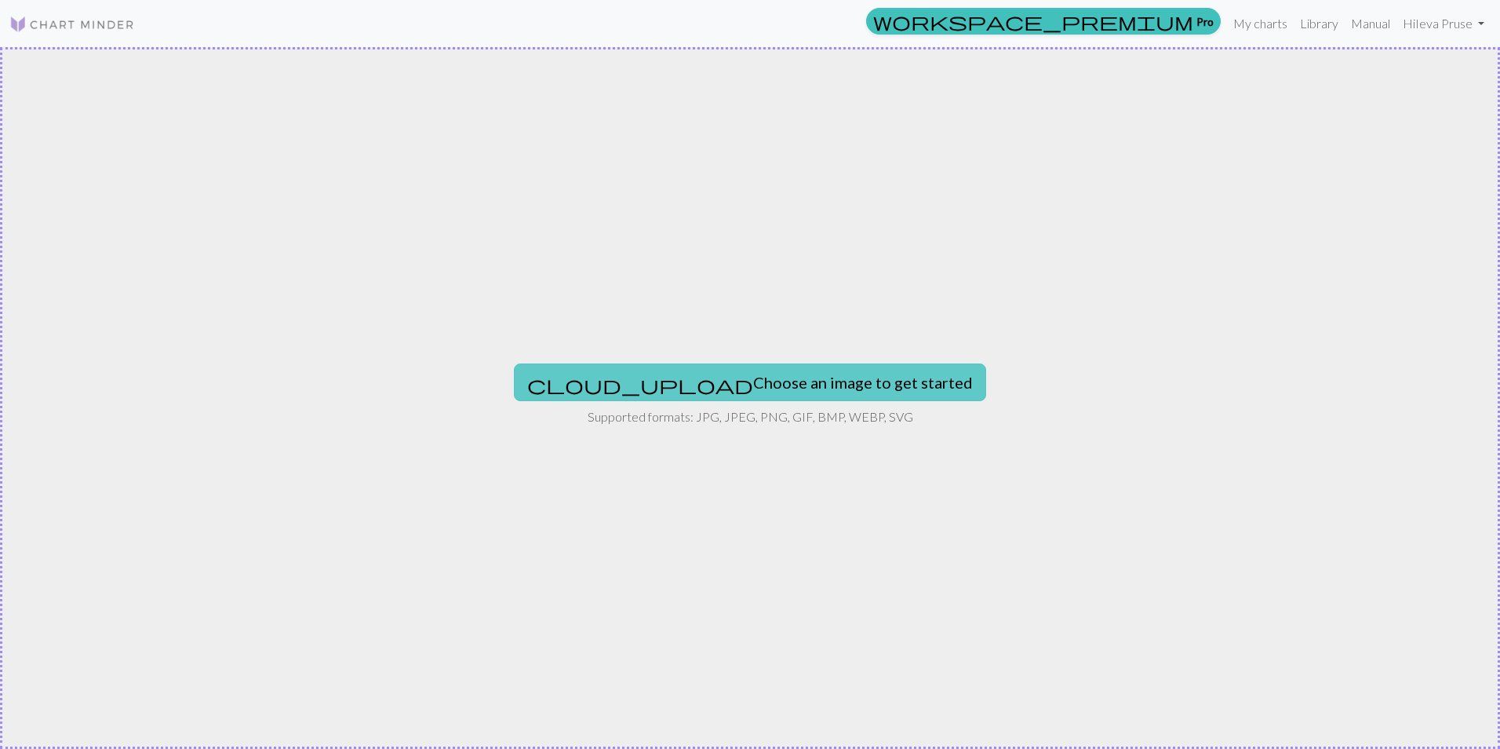
click at [746, 377] on button "cloud_upload Choose an image to get started" at bounding box center [750, 382] width 472 height 38
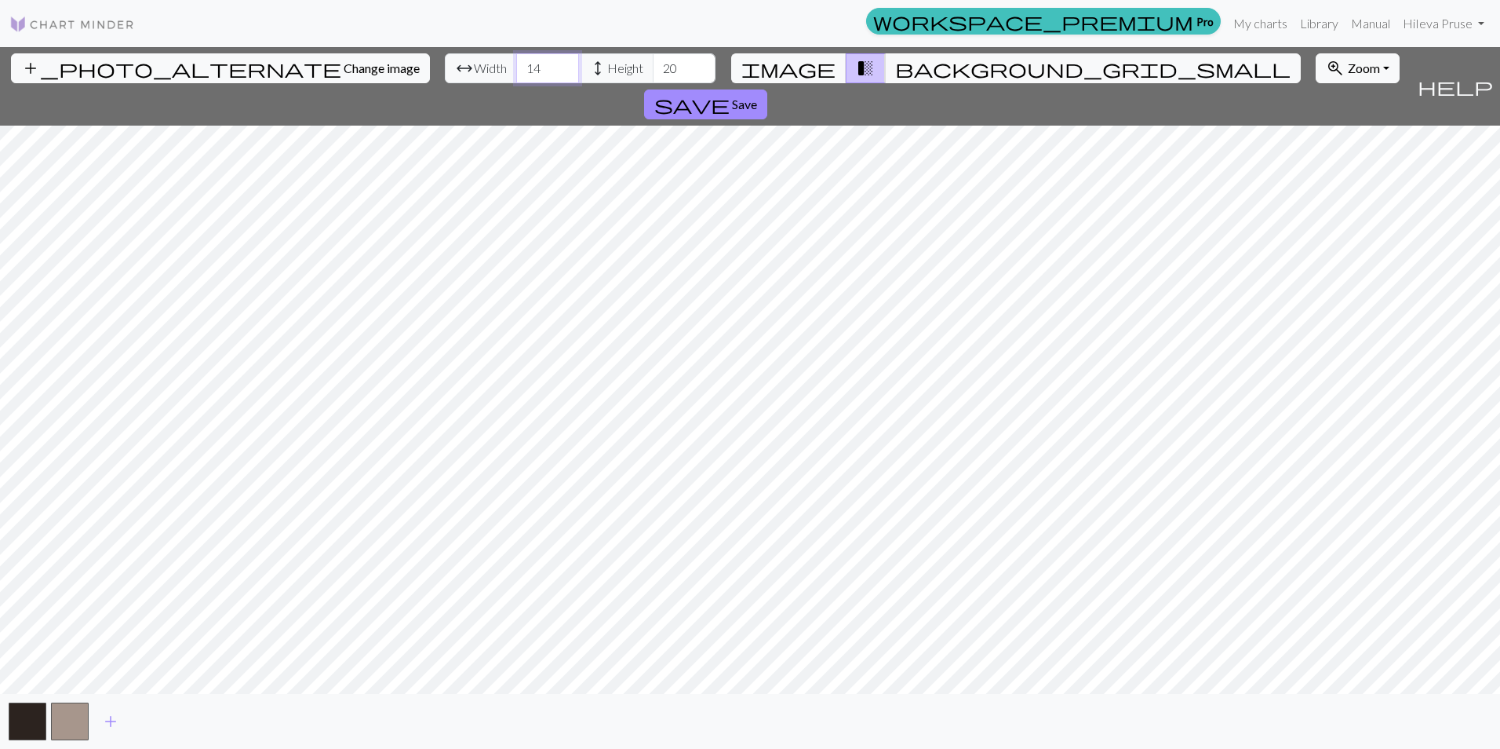
click at [516, 70] on input "14" at bounding box center [547, 68] width 63 height 30
type input "65"
type input "80"
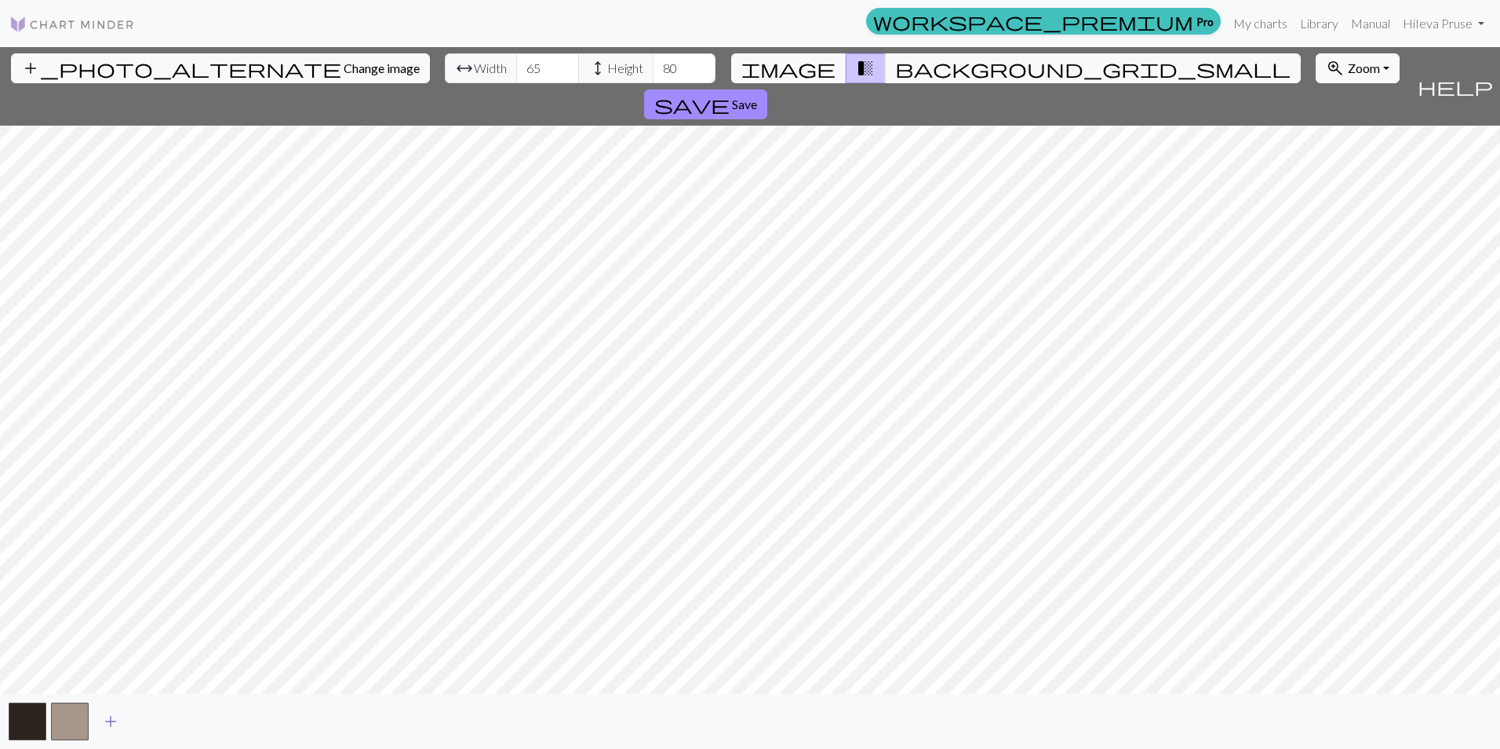
click at [108, 719] on span "add" at bounding box center [110, 721] width 19 height 22
click at [116, 720] on button "button" at bounding box center [112, 721] width 38 height 38
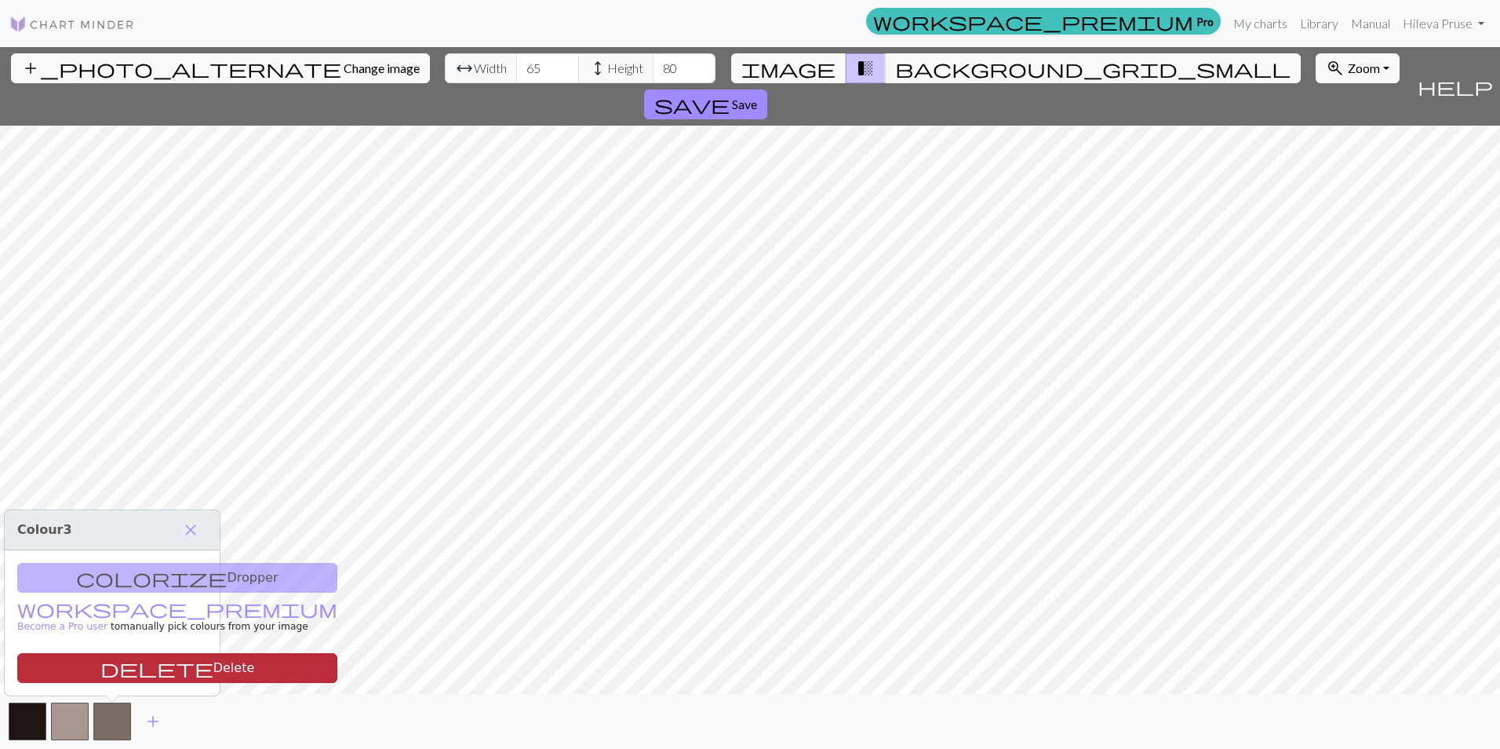
click at [141, 665] on button "delete Delete" at bounding box center [177, 668] width 320 height 30
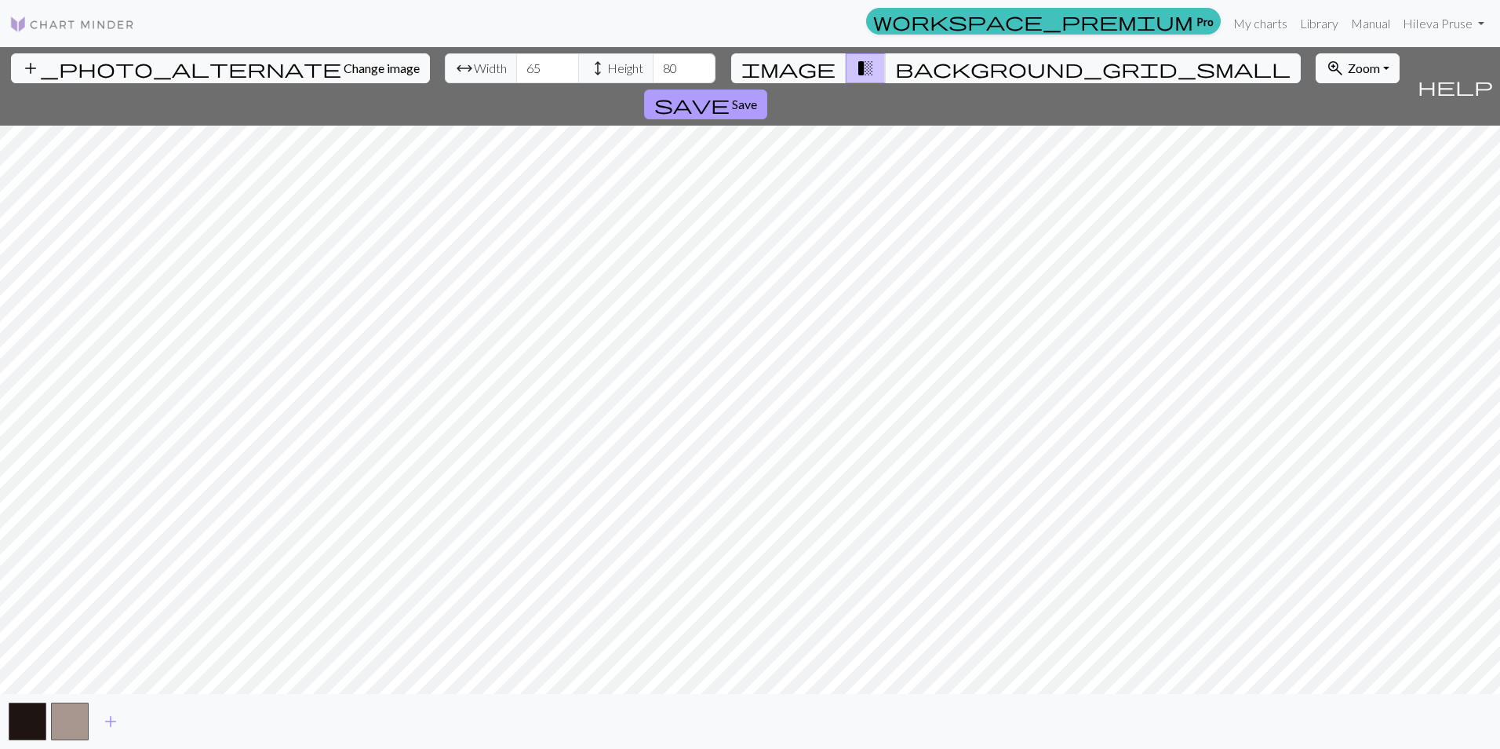
click at [767, 89] on button "save Save" at bounding box center [705, 104] width 123 height 30
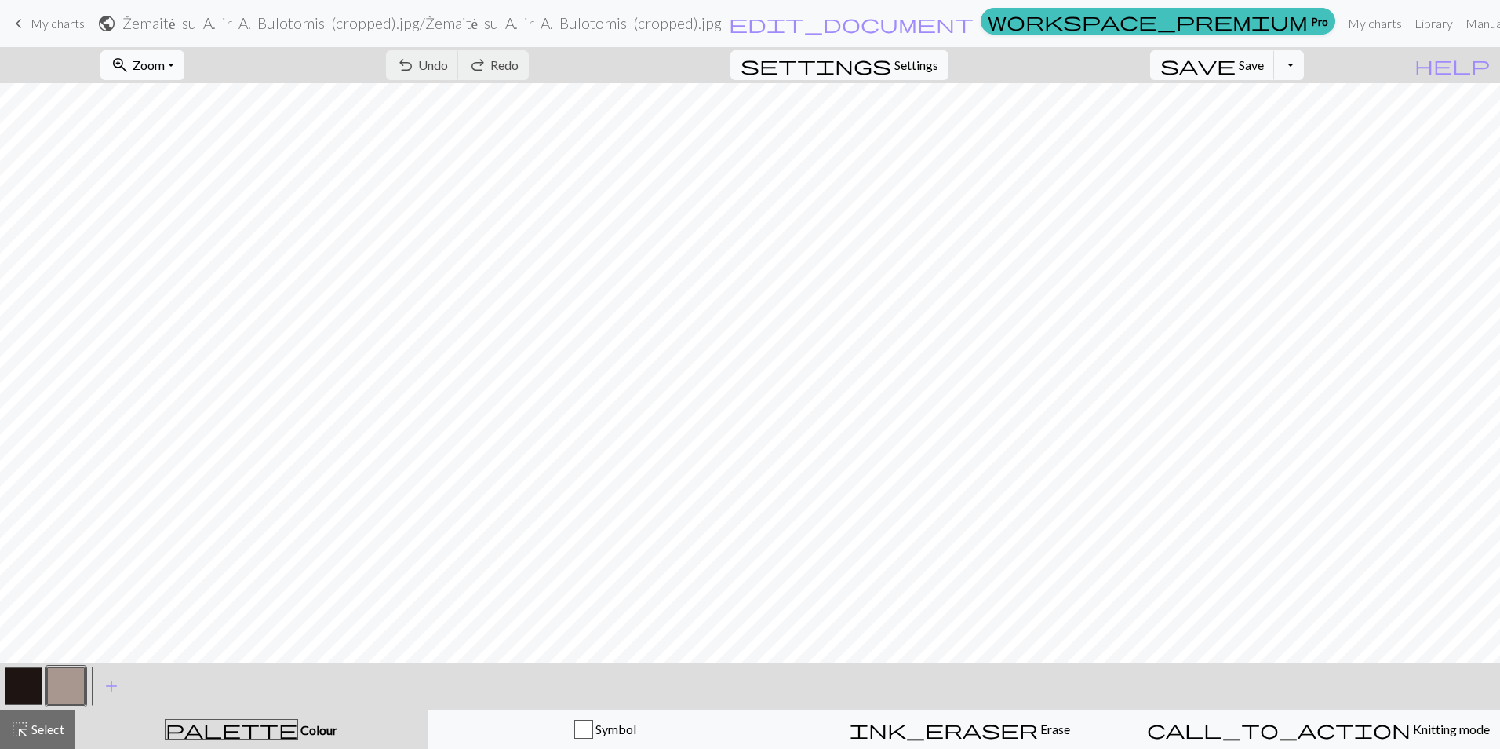
click at [165, 68] on span "Zoom" at bounding box center [149, 64] width 32 height 15
click at [180, 99] on button "Fit all" at bounding box center [163, 99] width 124 height 25
click at [1304, 65] on button "Toggle Dropdown" at bounding box center [1289, 65] width 30 height 30
click at [1269, 126] on button "save_alt Download" at bounding box center [1173, 124] width 259 height 25
click at [1304, 70] on button "Toggle Dropdown" at bounding box center [1289, 65] width 30 height 30
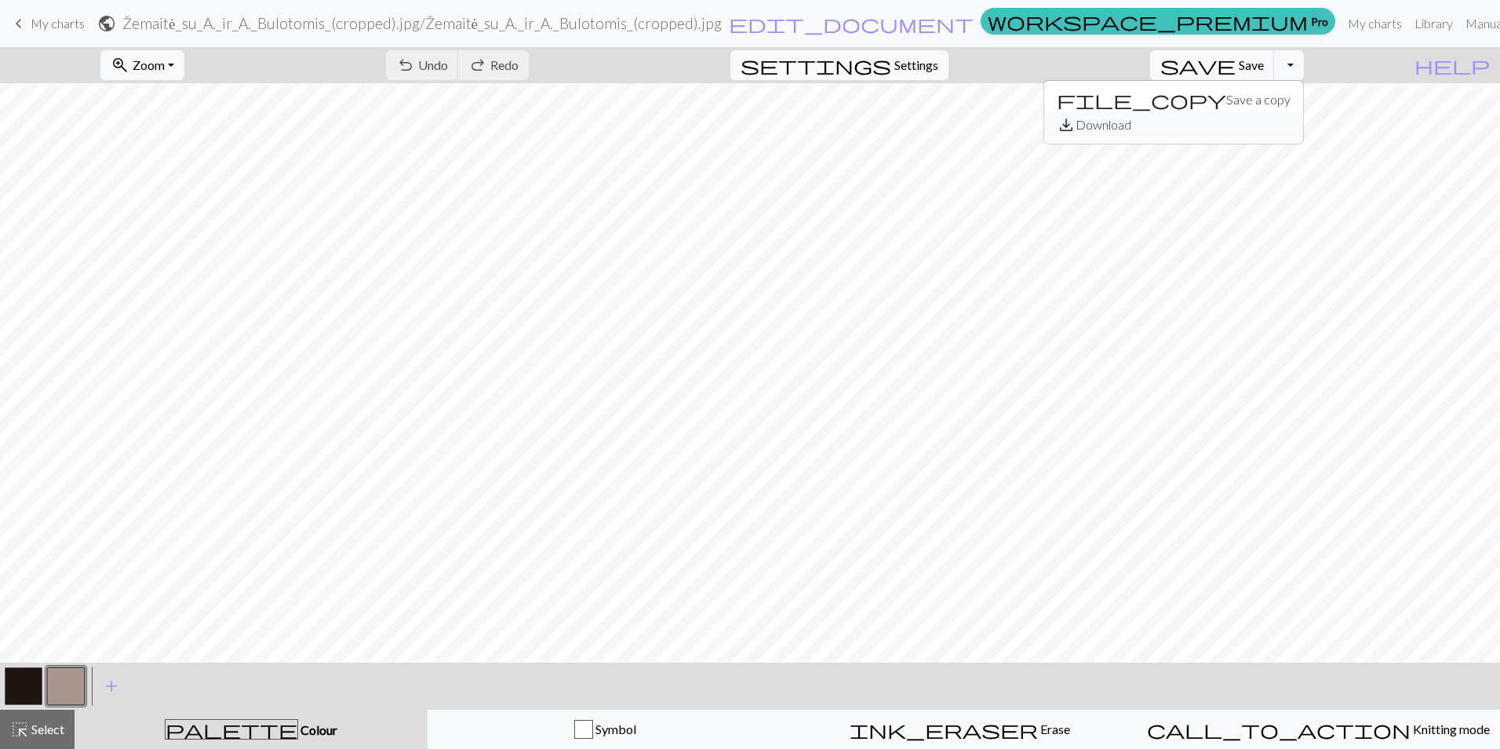
click at [1266, 126] on button "save_alt Download" at bounding box center [1173, 124] width 259 height 25
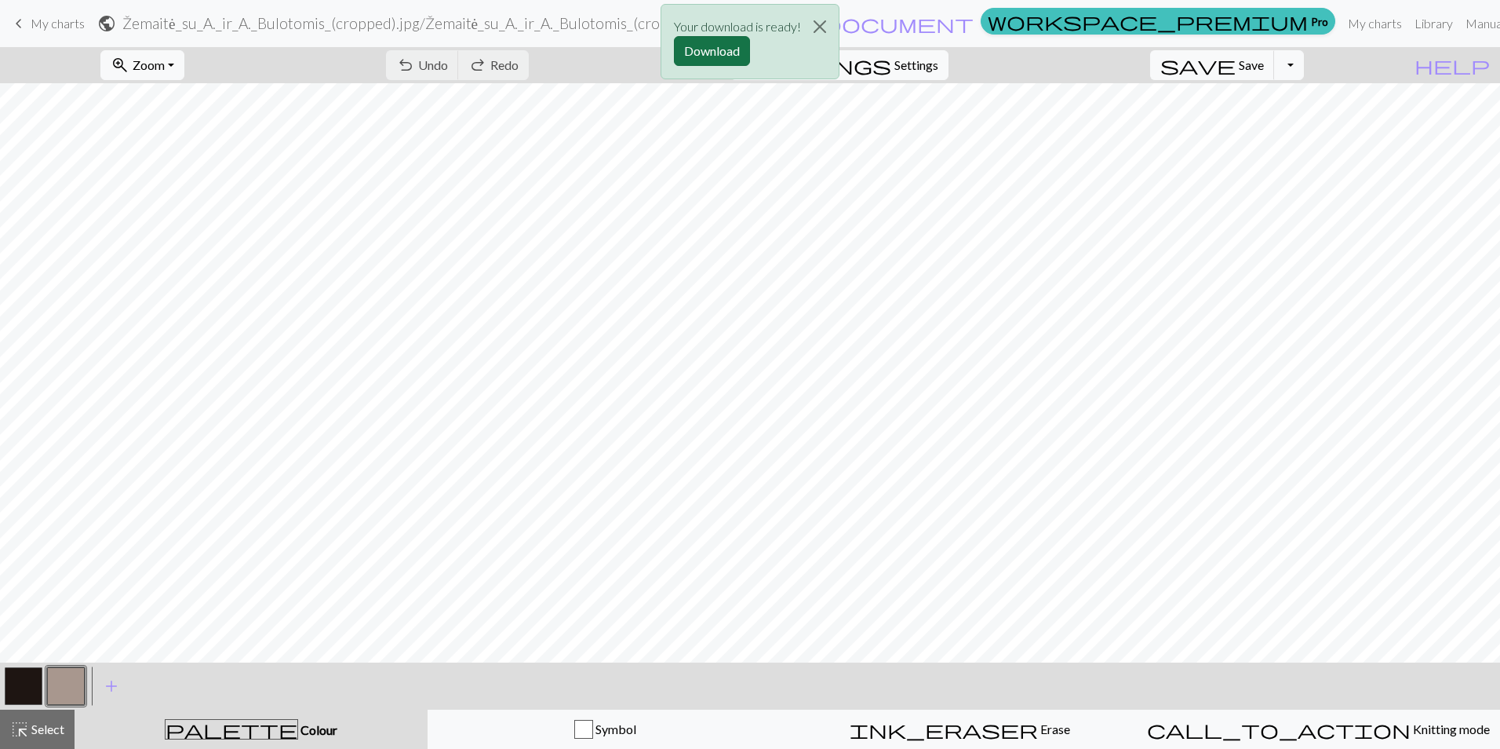
click at [710, 58] on button "Download" at bounding box center [712, 51] width 76 height 30
click at [69, 30] on span "My charts" at bounding box center [58, 23] width 54 height 15
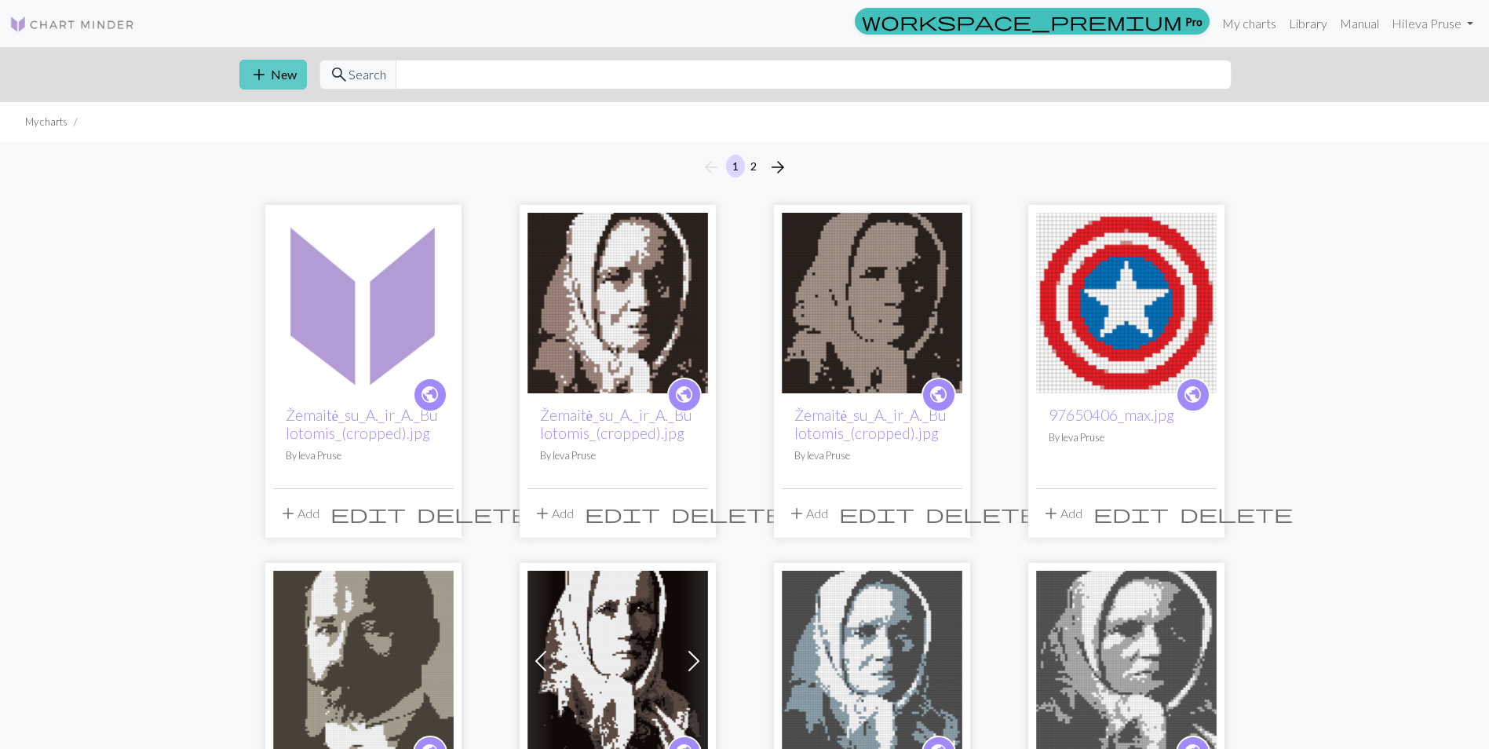
click at [279, 77] on button "add New" at bounding box center [272, 75] width 67 height 30
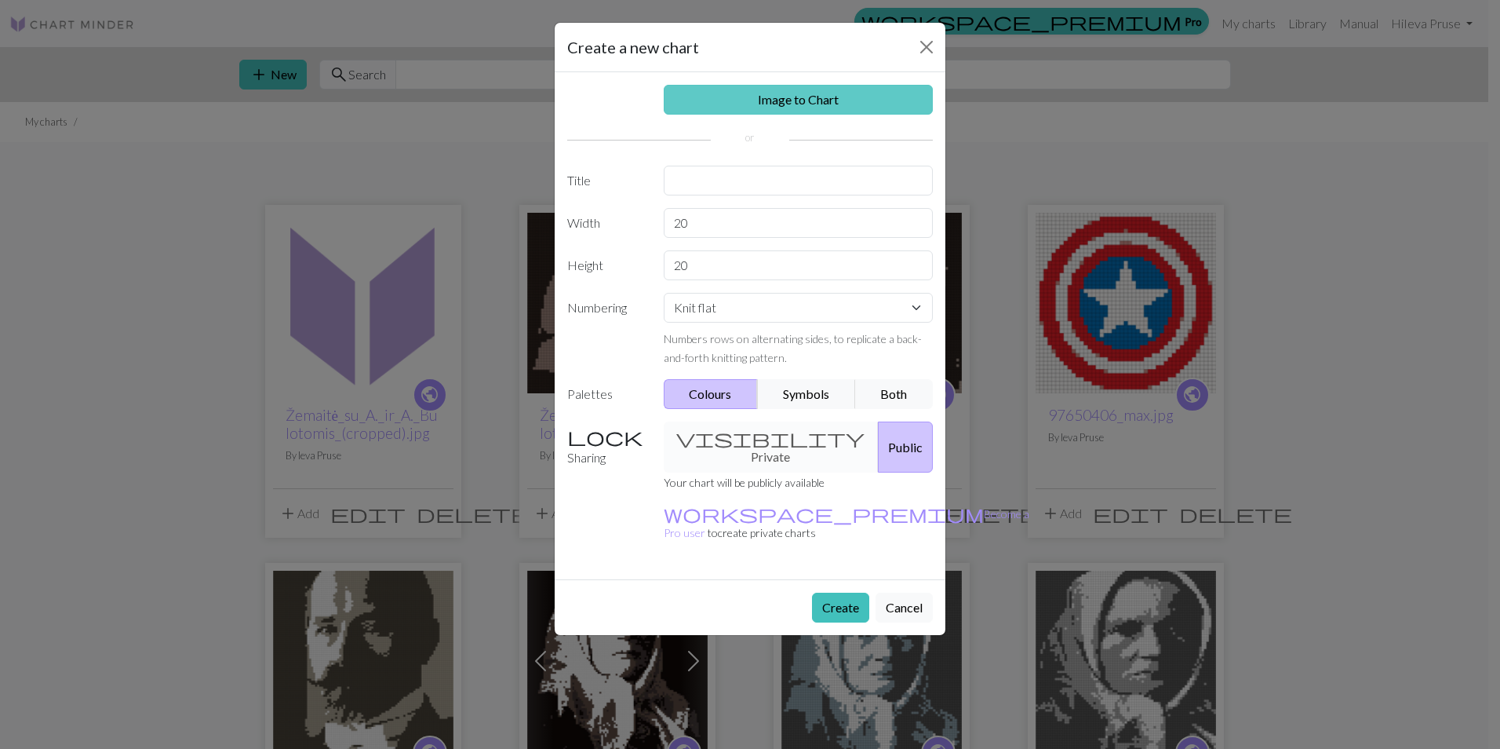
click at [853, 102] on link "Image to Chart" at bounding box center [799, 100] width 270 height 30
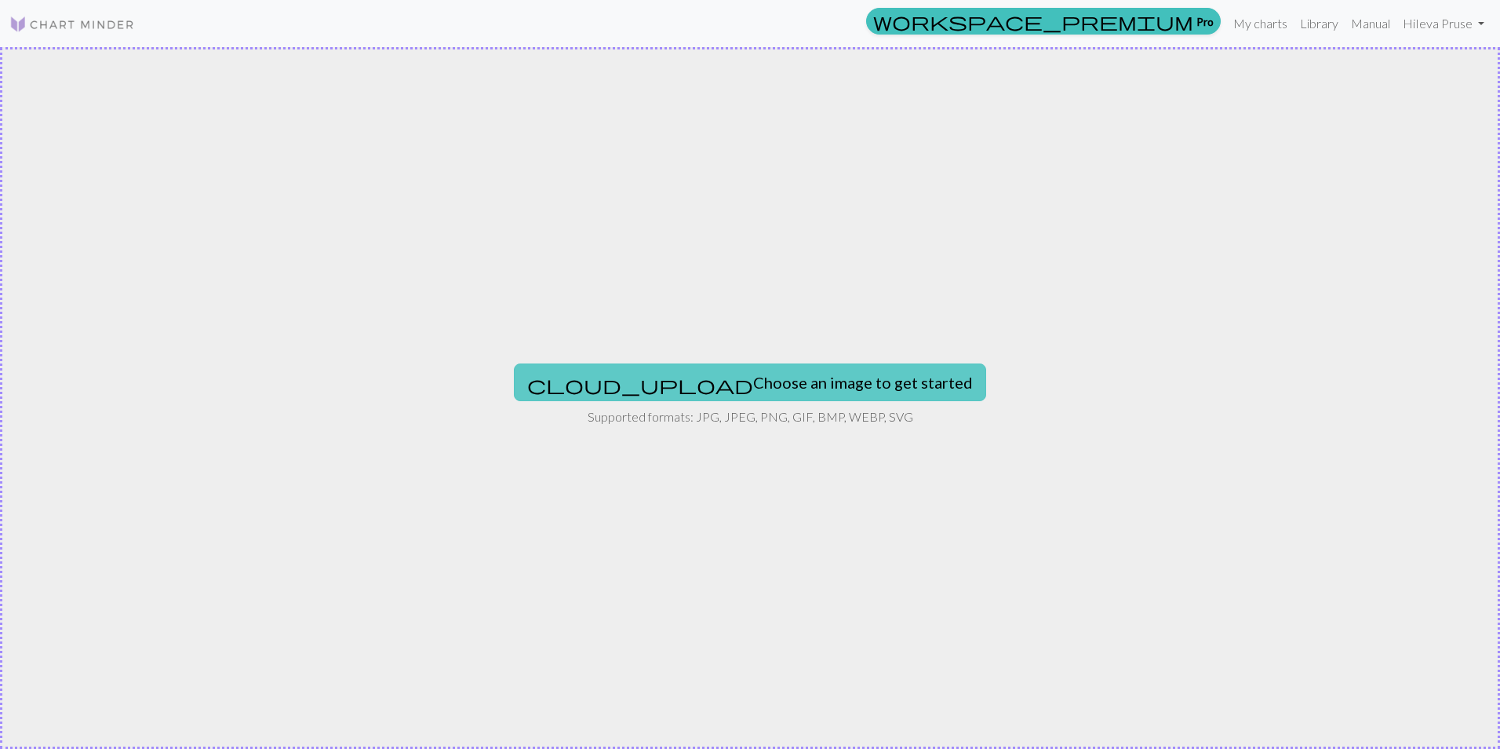
click at [800, 377] on button "cloud_upload Choose an image to get started" at bounding box center [750, 382] width 472 height 38
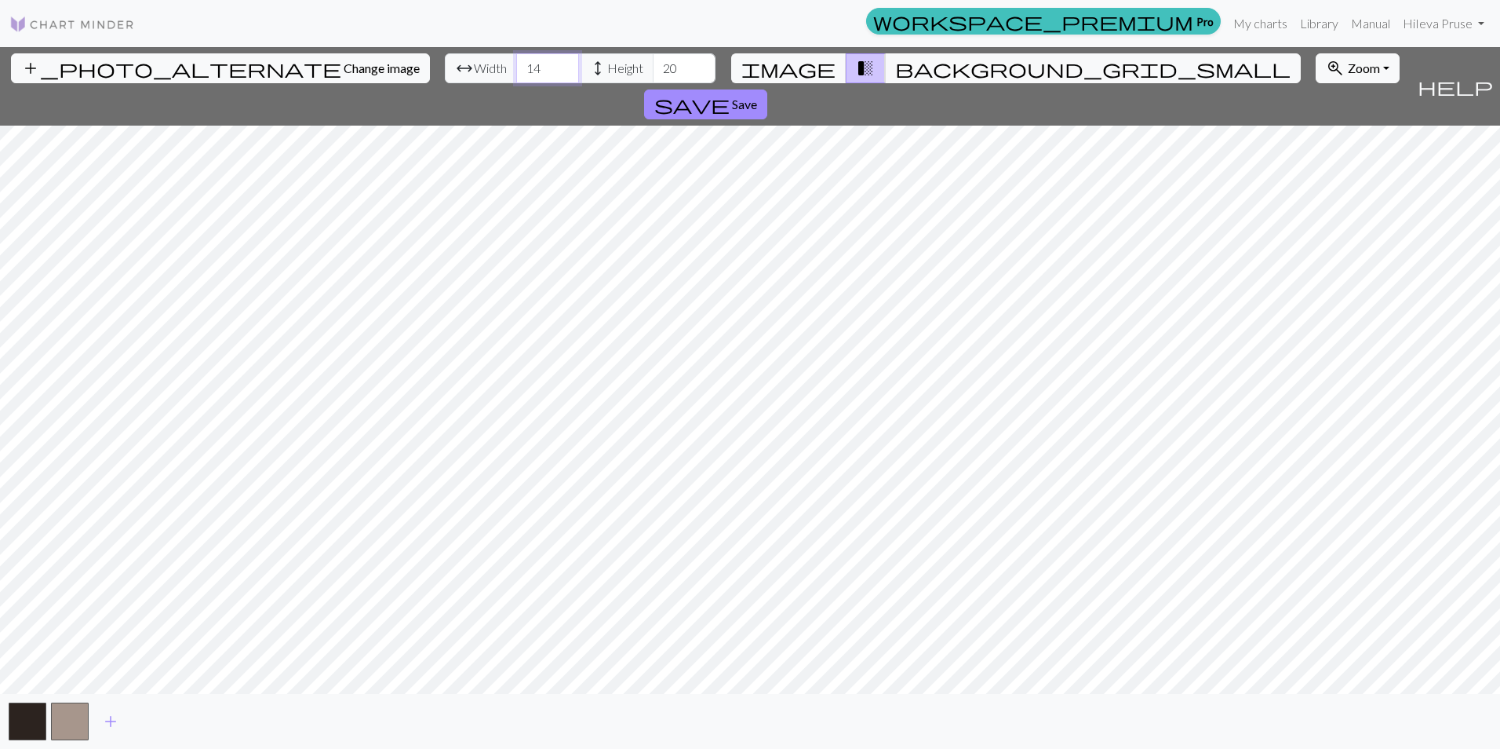
click at [516, 68] on input "14" at bounding box center [547, 68] width 63 height 30
type input "65"
type input "80"
click at [112, 723] on span "add" at bounding box center [110, 721] width 19 height 22
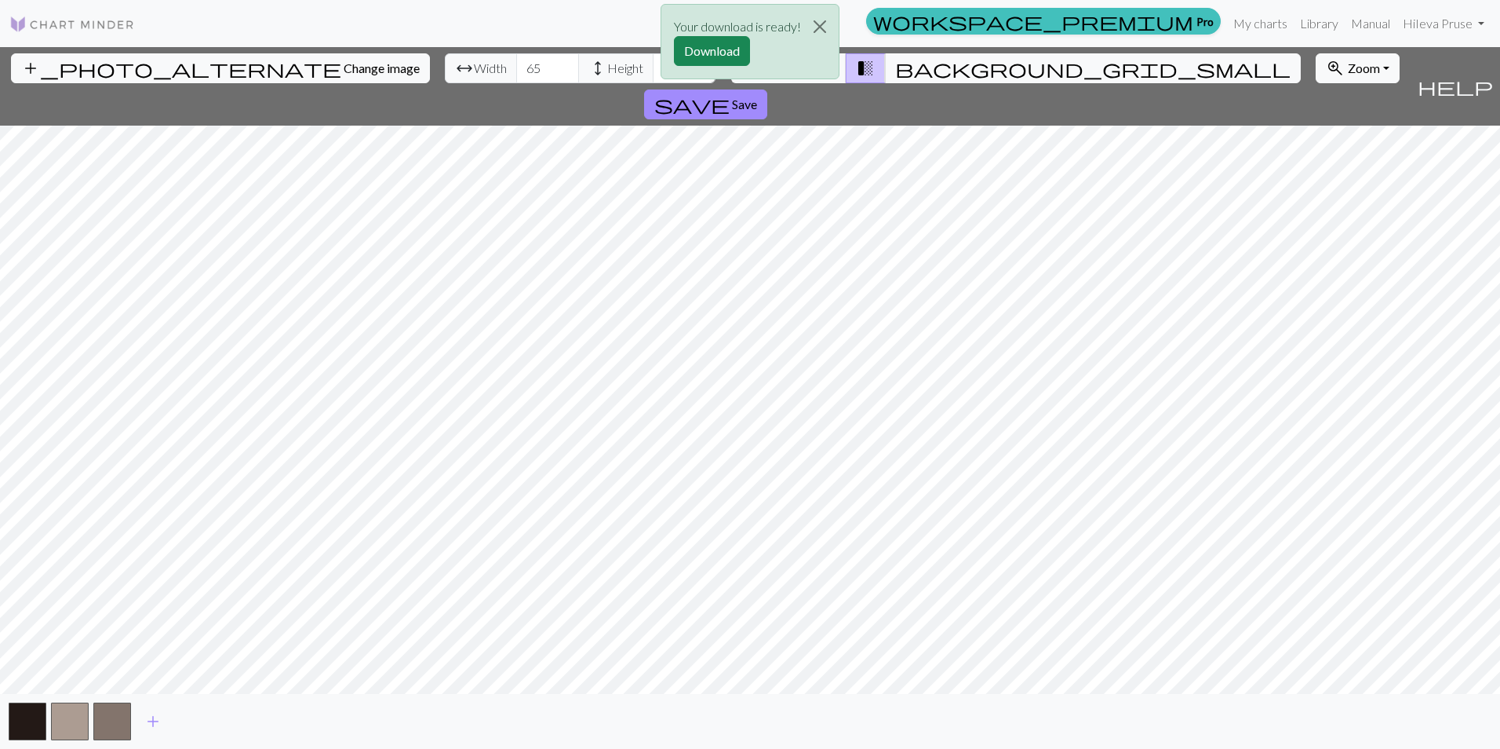
click at [1356, 67] on div "Your download is ready! Download" at bounding box center [750, 46] width 1500 height 92
click at [714, 42] on button "Download" at bounding box center [712, 51] width 76 height 30
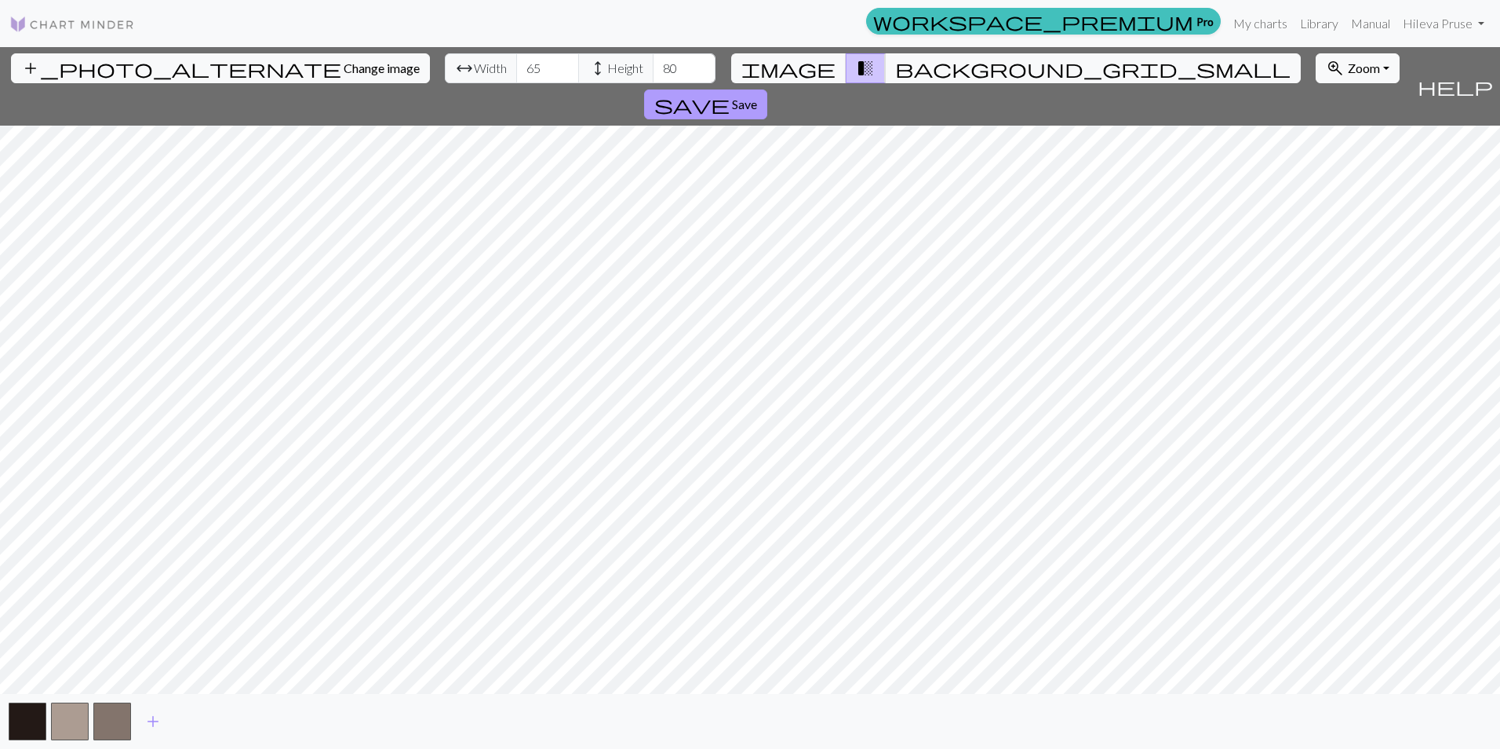
click at [757, 97] on span "Save" at bounding box center [744, 104] width 25 height 15
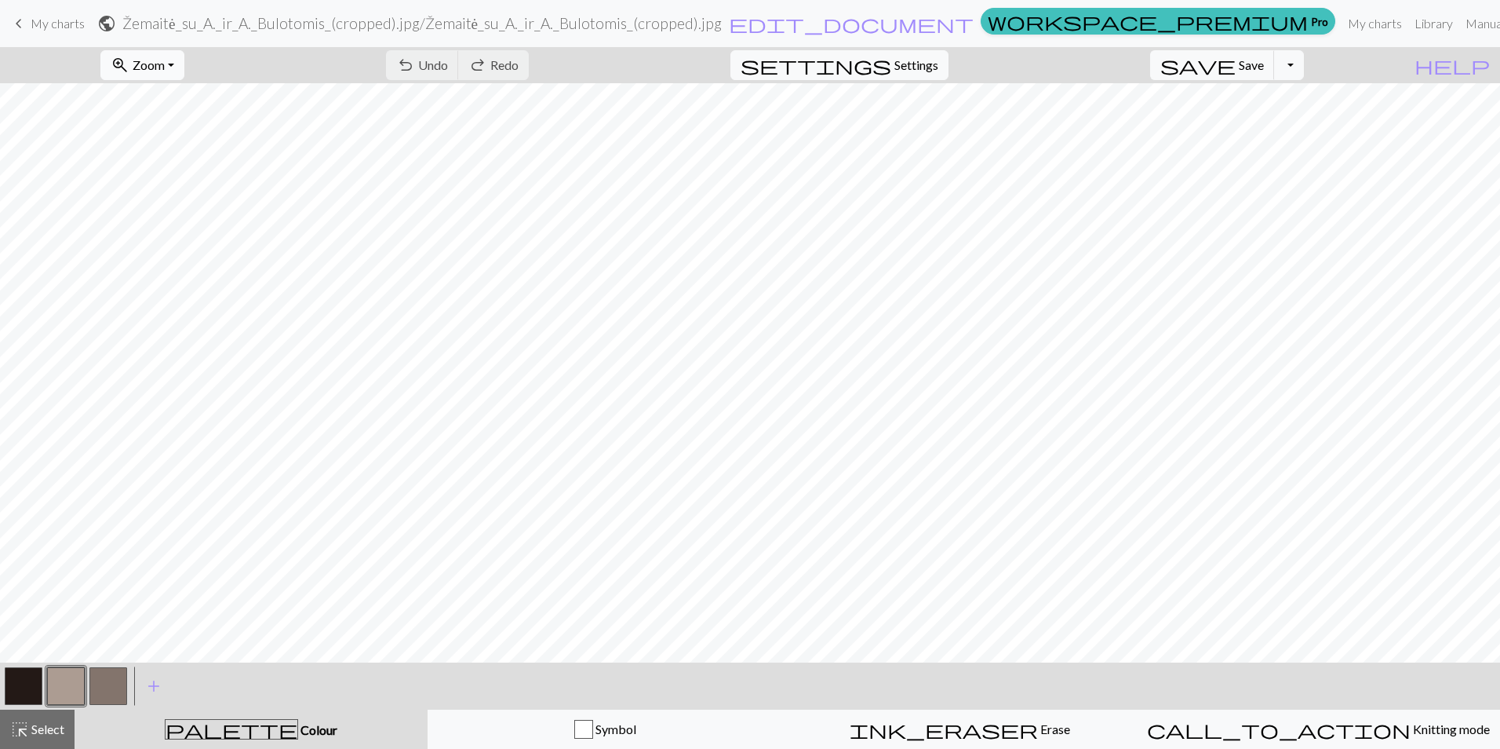
click at [164, 56] on button "zoom_in Zoom Zoom" at bounding box center [142, 65] width 84 height 30
click at [195, 97] on button "Fit all" at bounding box center [163, 99] width 124 height 25
click at [66, 683] on button "button" at bounding box center [66, 686] width 38 height 38
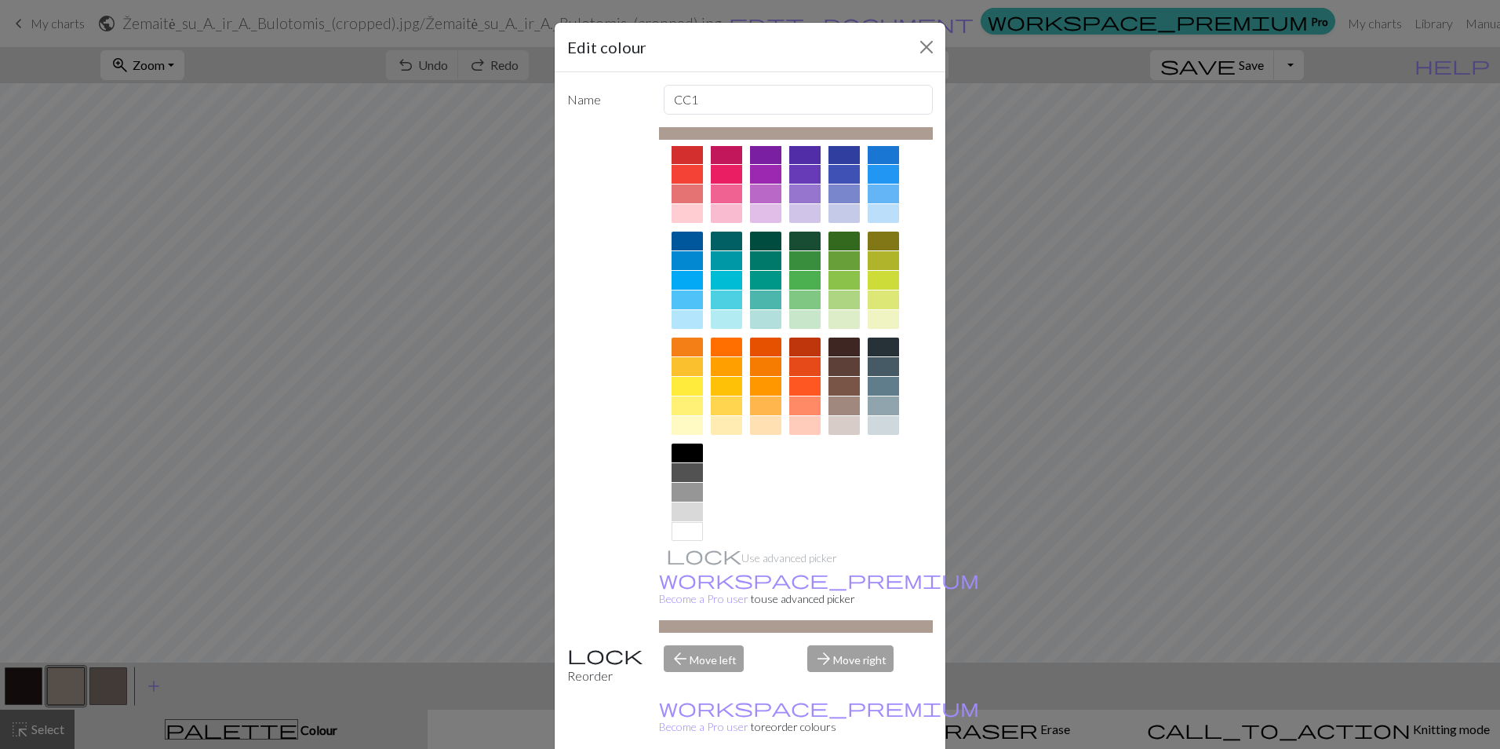
scroll to position [50, 0]
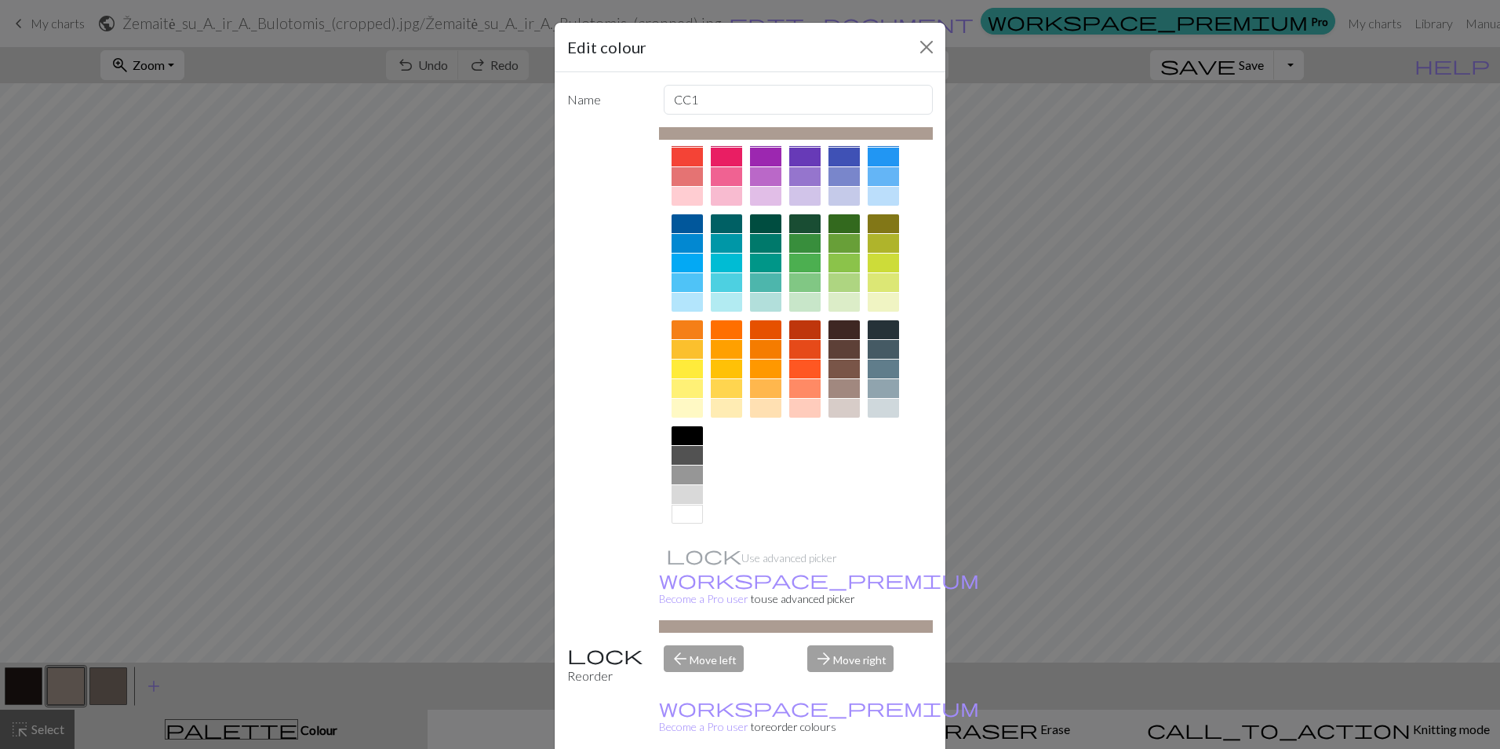
click at [686, 518] on div at bounding box center [687, 514] width 31 height 19
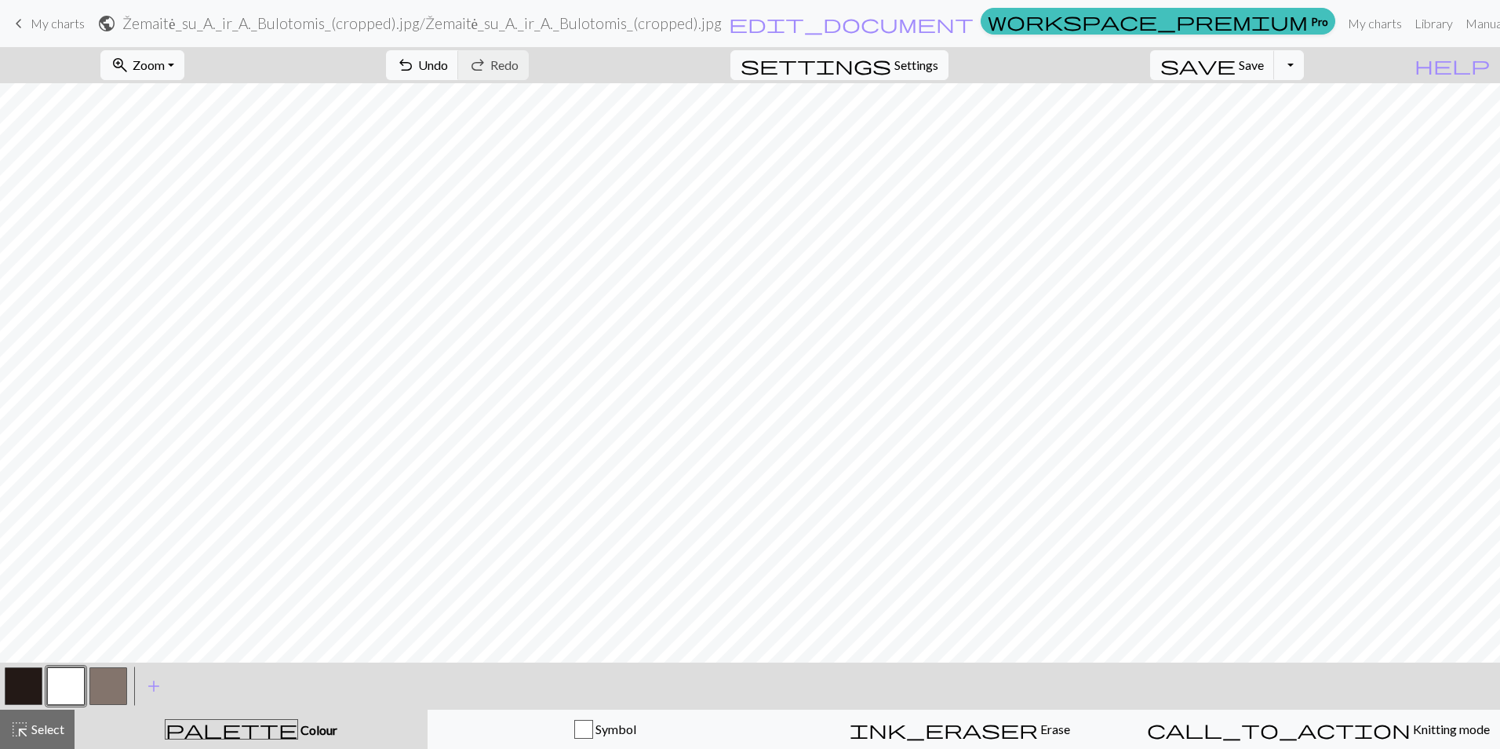
click at [106, 687] on button "button" at bounding box center [108, 686] width 38 height 38
click at [102, 687] on button "button" at bounding box center [108, 686] width 38 height 38
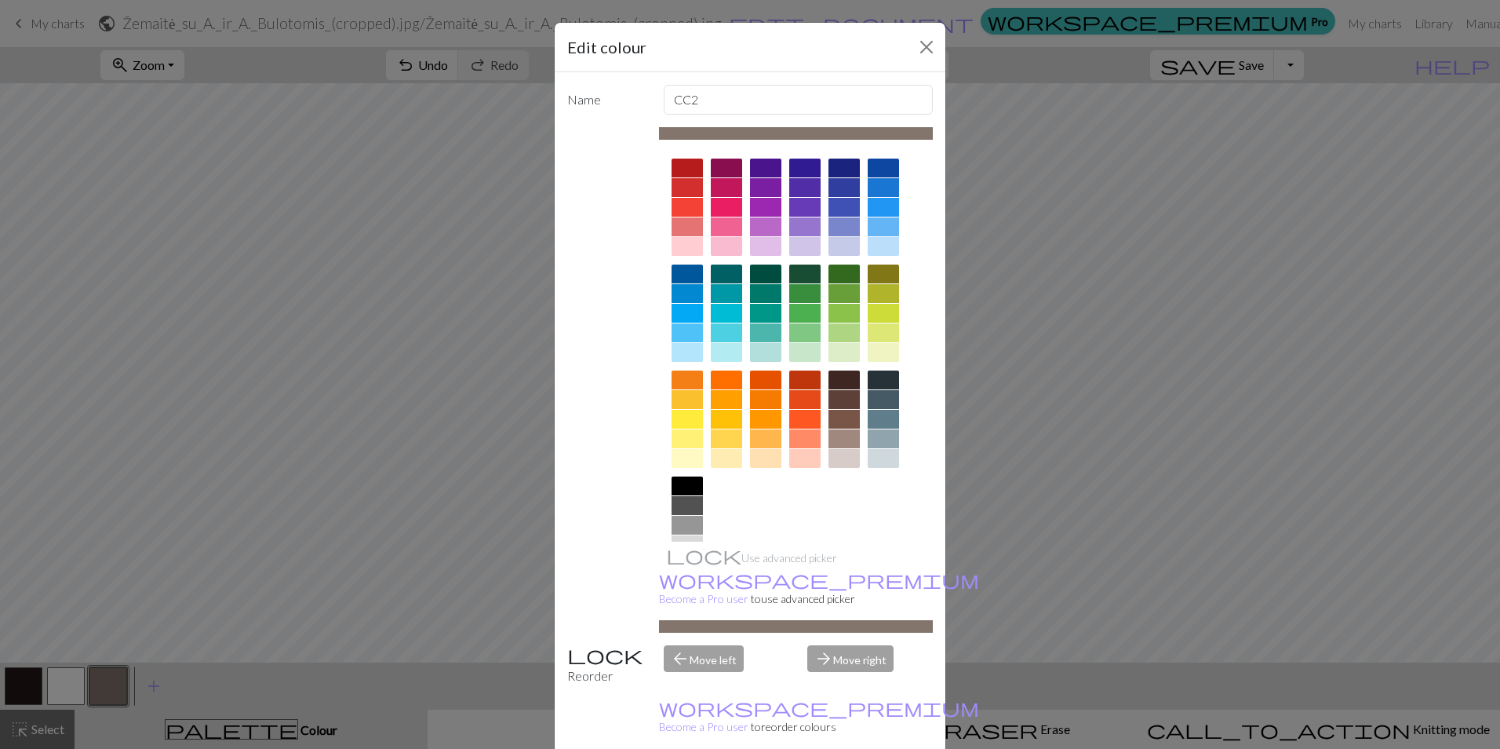
click at [841, 434] on div at bounding box center [844, 438] width 31 height 19
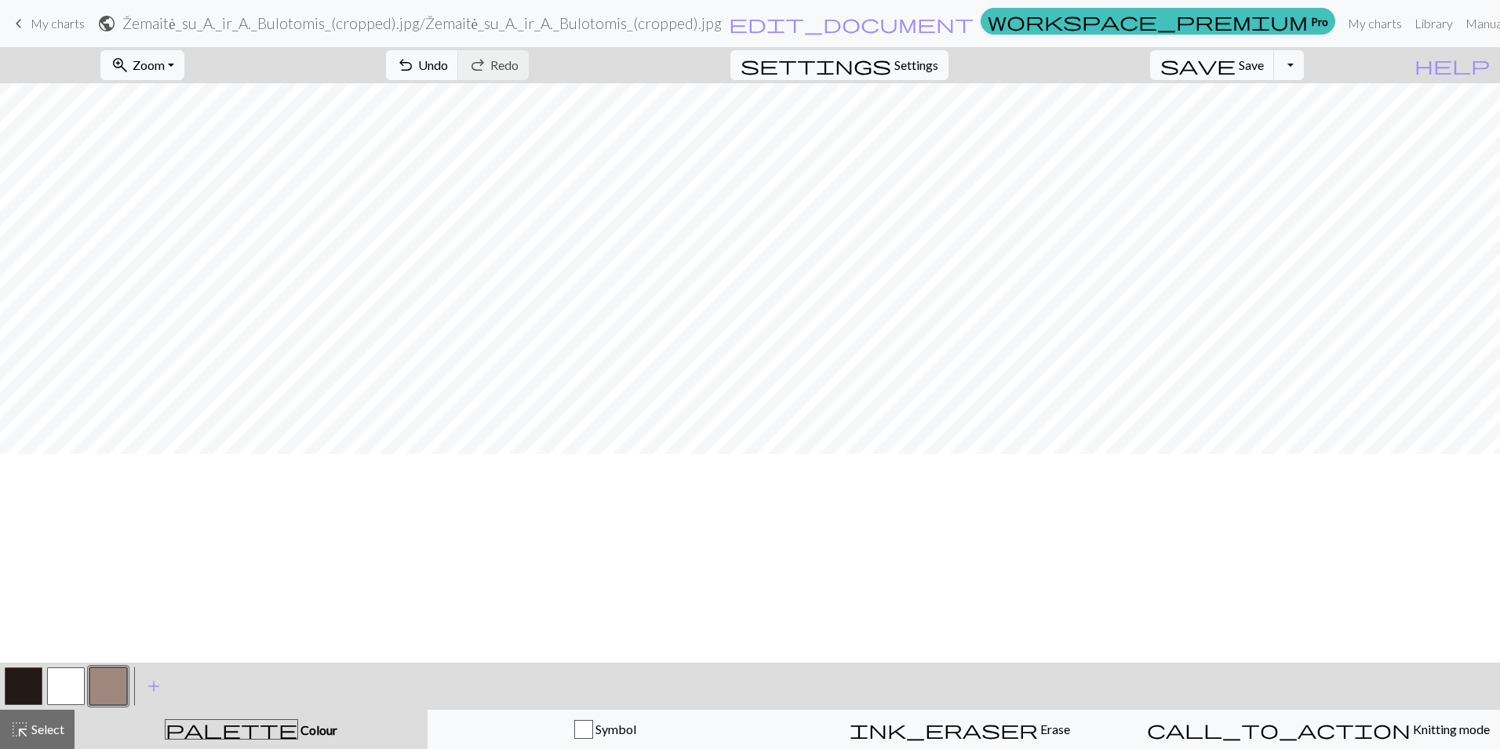
scroll to position [0, 0]
click at [1264, 62] on span "Save" at bounding box center [1251, 64] width 25 height 15
click at [70, 683] on button "button" at bounding box center [66, 686] width 38 height 38
click at [106, 684] on button "button" at bounding box center [108, 686] width 38 height 38
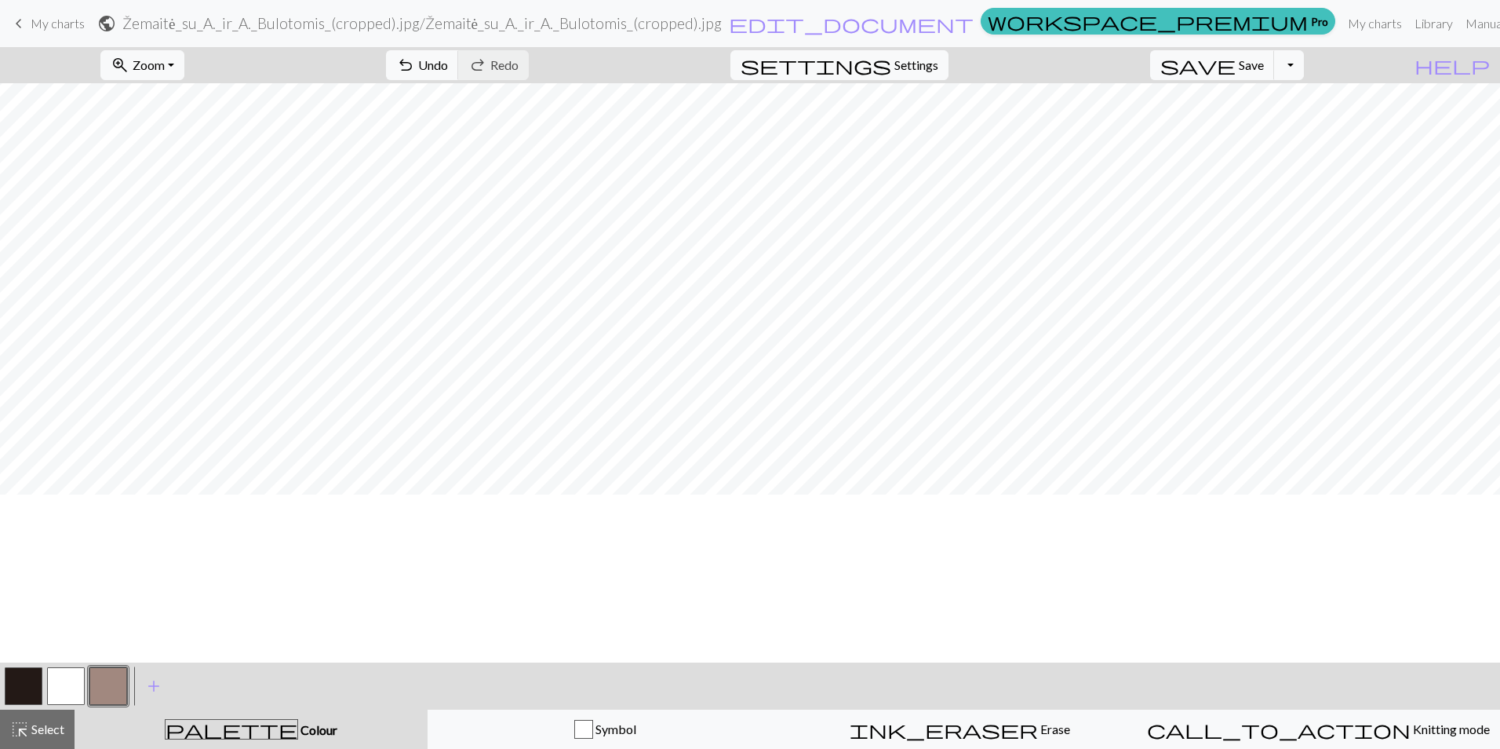
scroll to position [0, 0]
click at [73, 680] on button "button" at bounding box center [66, 686] width 38 height 38
click at [102, 689] on button "button" at bounding box center [108, 686] width 38 height 38
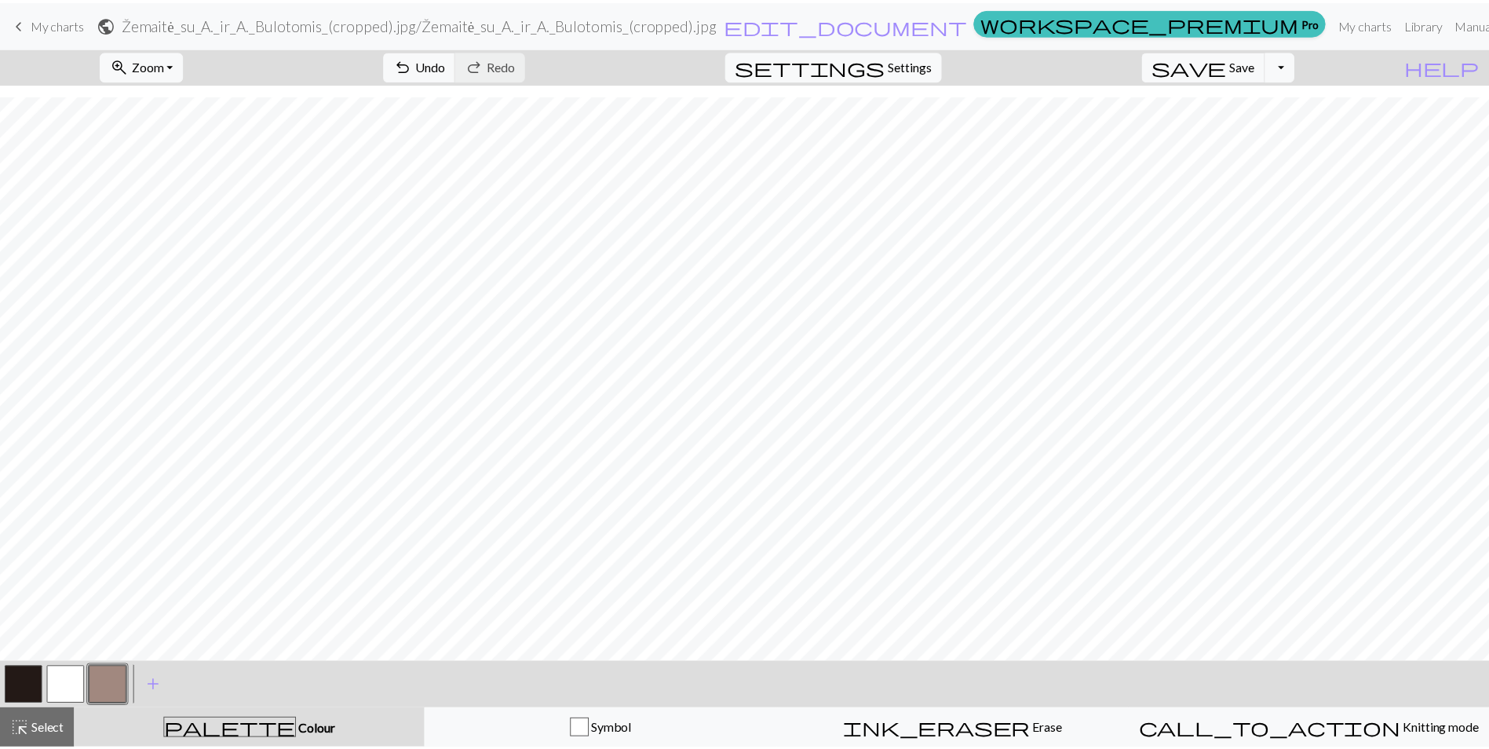
scroll to position [0, 0]
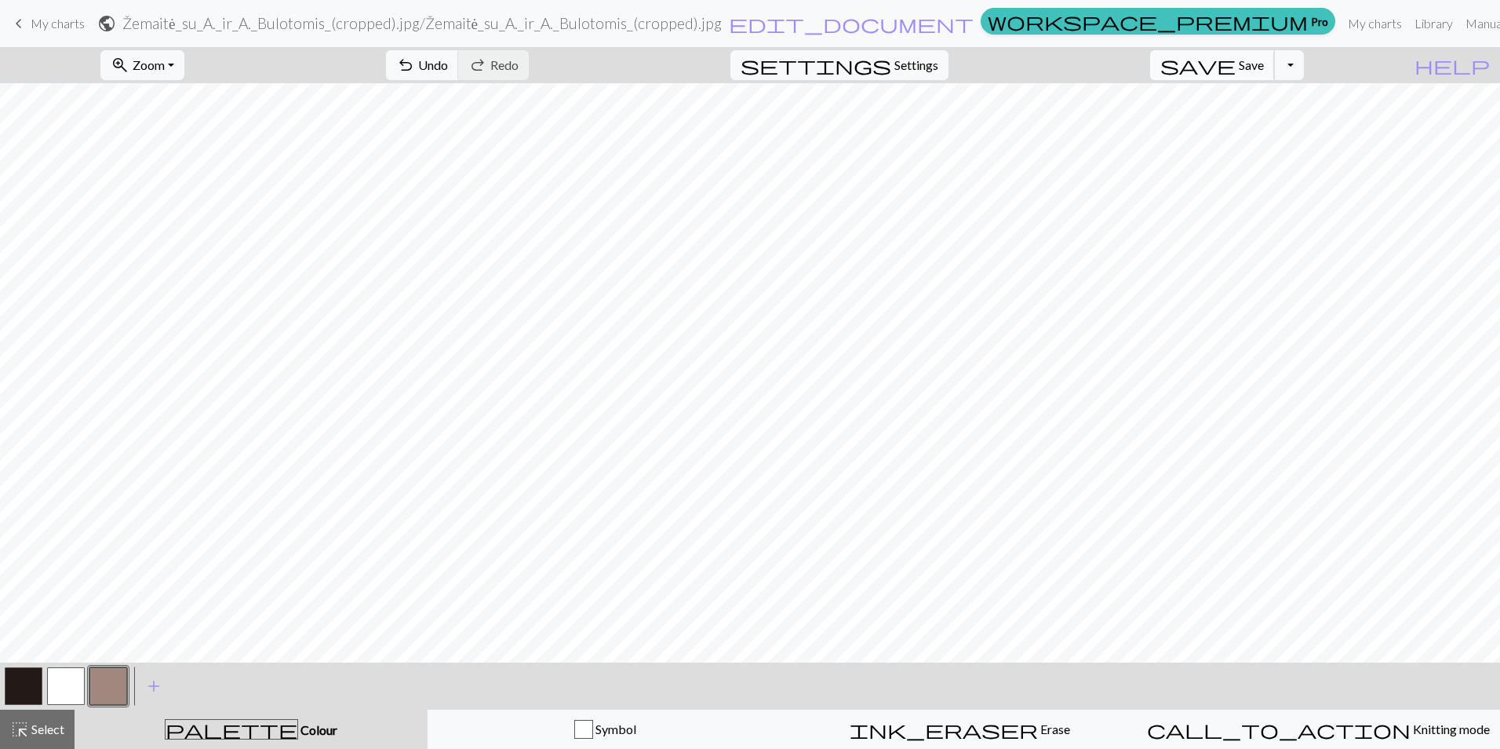
click at [1262, 75] on button "save Save Save" at bounding box center [1212, 65] width 125 height 30
click at [1304, 74] on button "Toggle Dropdown" at bounding box center [1289, 65] width 30 height 30
click at [1262, 125] on button "save_alt Download" at bounding box center [1173, 124] width 259 height 25
click at [713, 50] on button "Download" at bounding box center [712, 51] width 76 height 30
click at [40, 13] on link "keyboard_arrow_left My charts" at bounding box center [46, 23] width 75 height 27
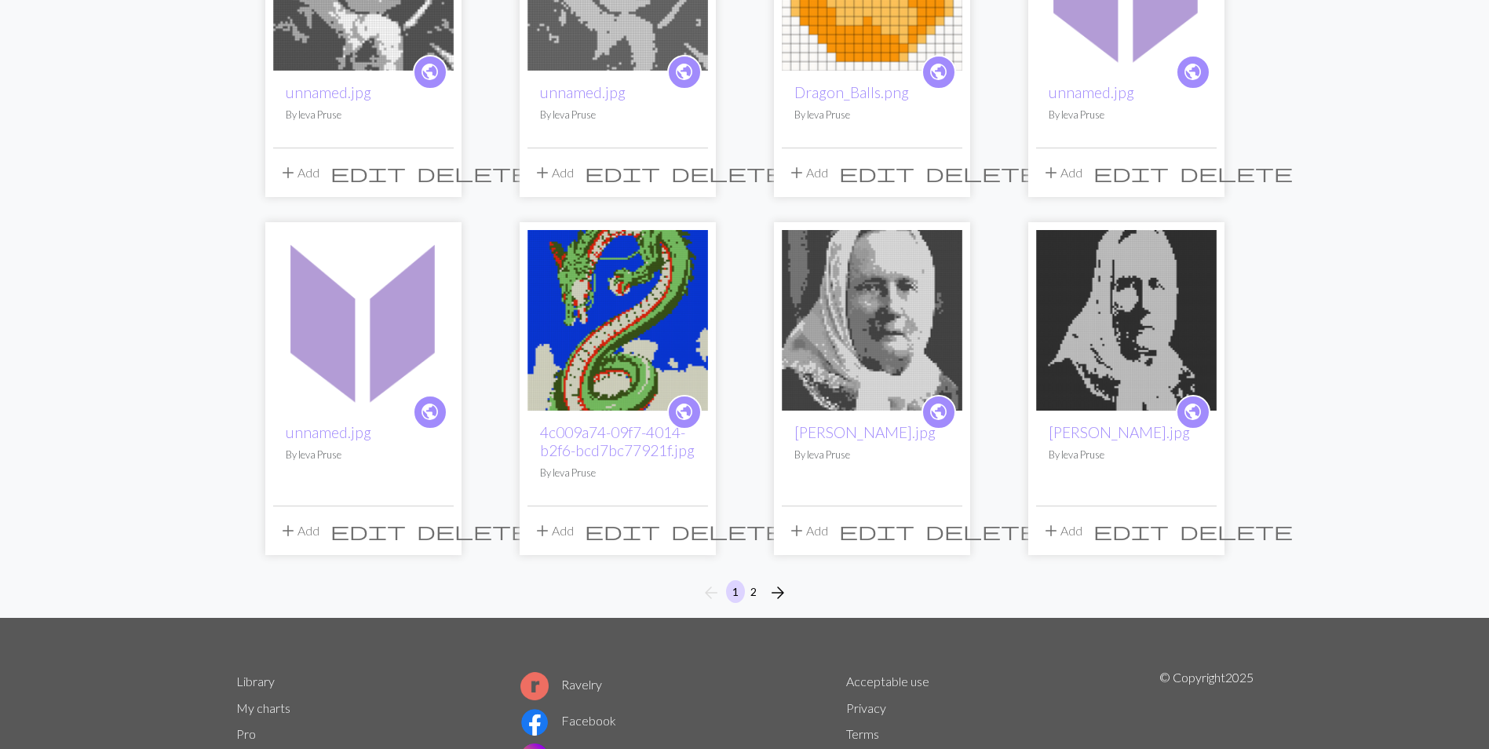
scroll to position [1099, 0]
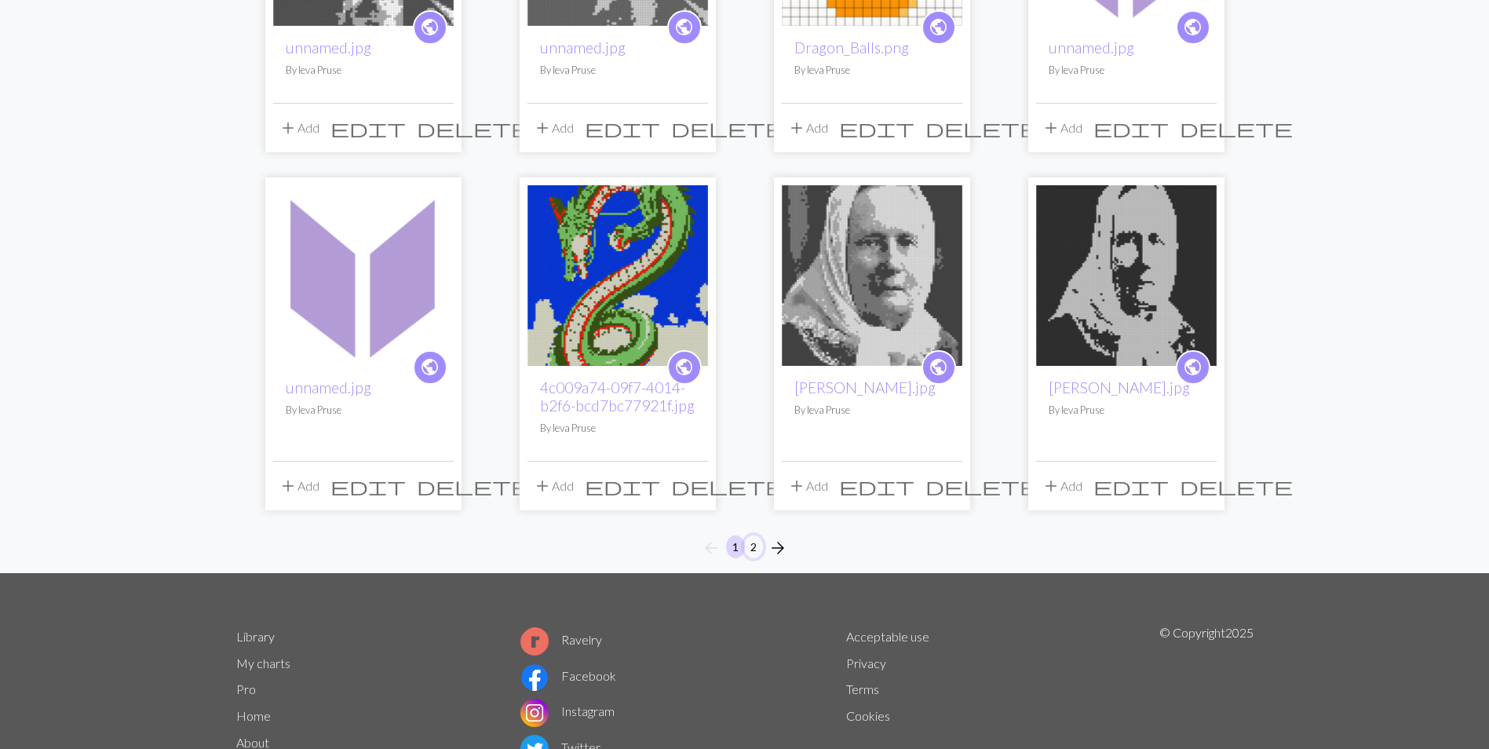
click at [752, 544] on button "2" at bounding box center [753, 546] width 19 height 23
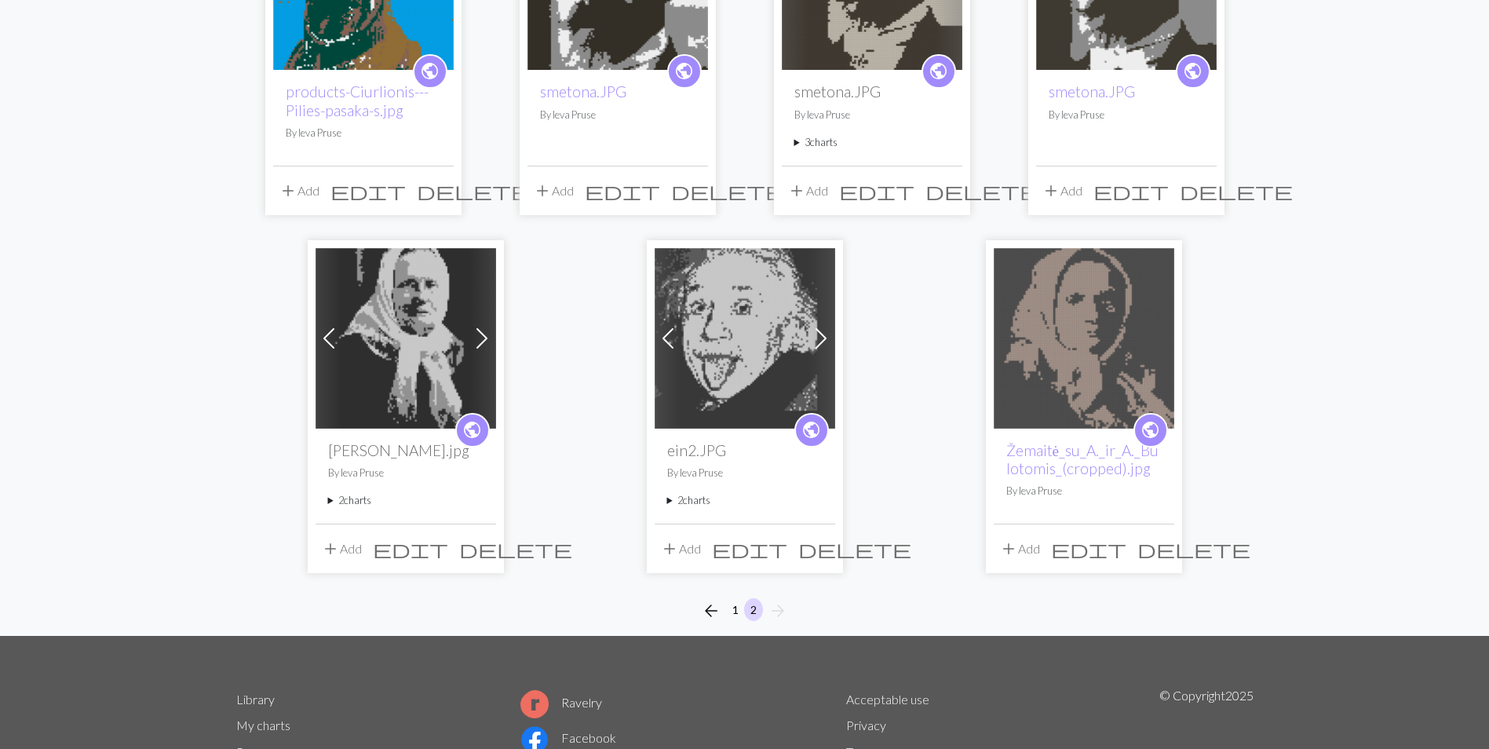
scroll to position [829, 0]
